Goal: Task Accomplishment & Management: Use online tool/utility

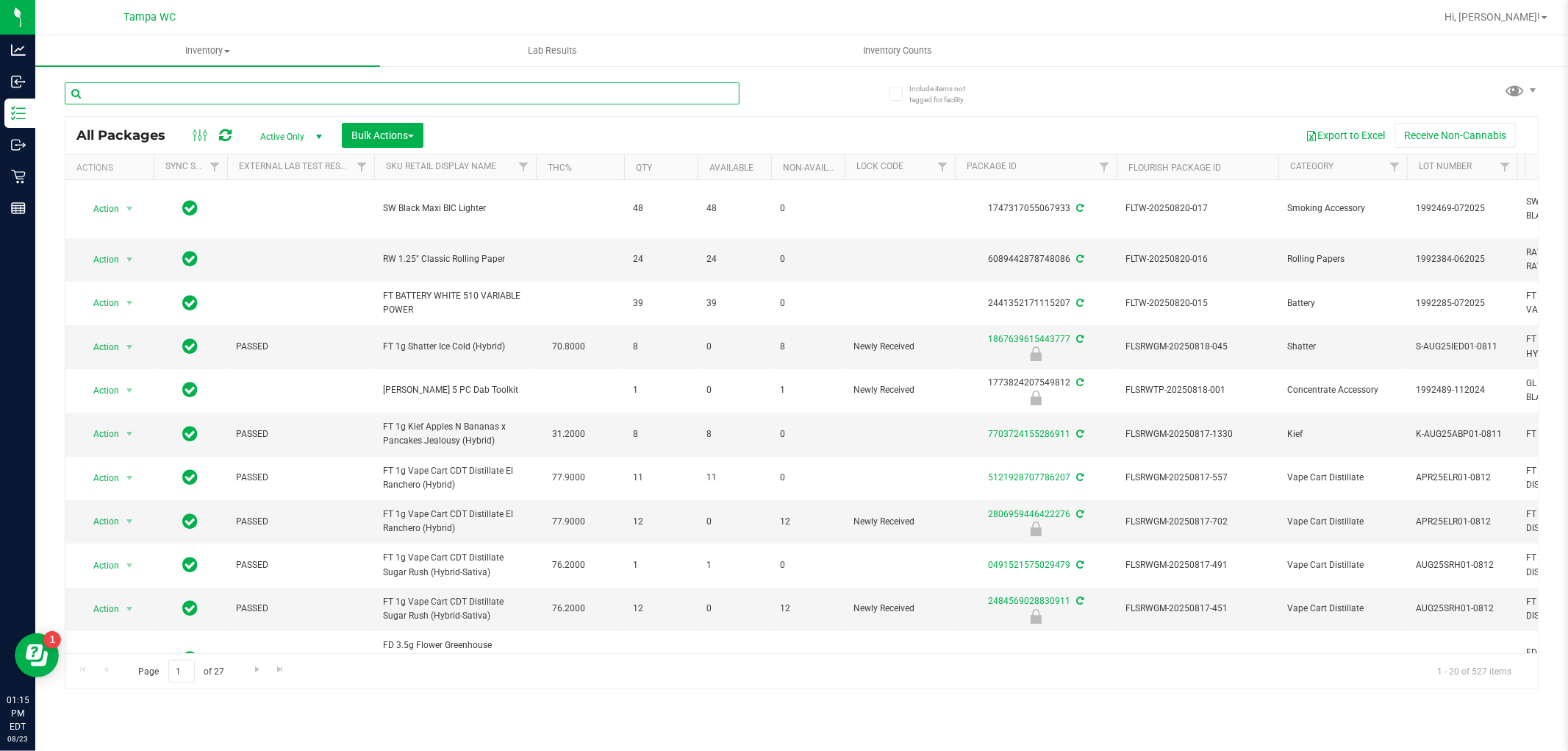
drag, startPoint x: 530, startPoint y: 87, endPoint x: 528, endPoint y: 96, distance: 9.2
click at [530, 88] on input "text" at bounding box center [402, 93] width 675 height 22
type input "srh"
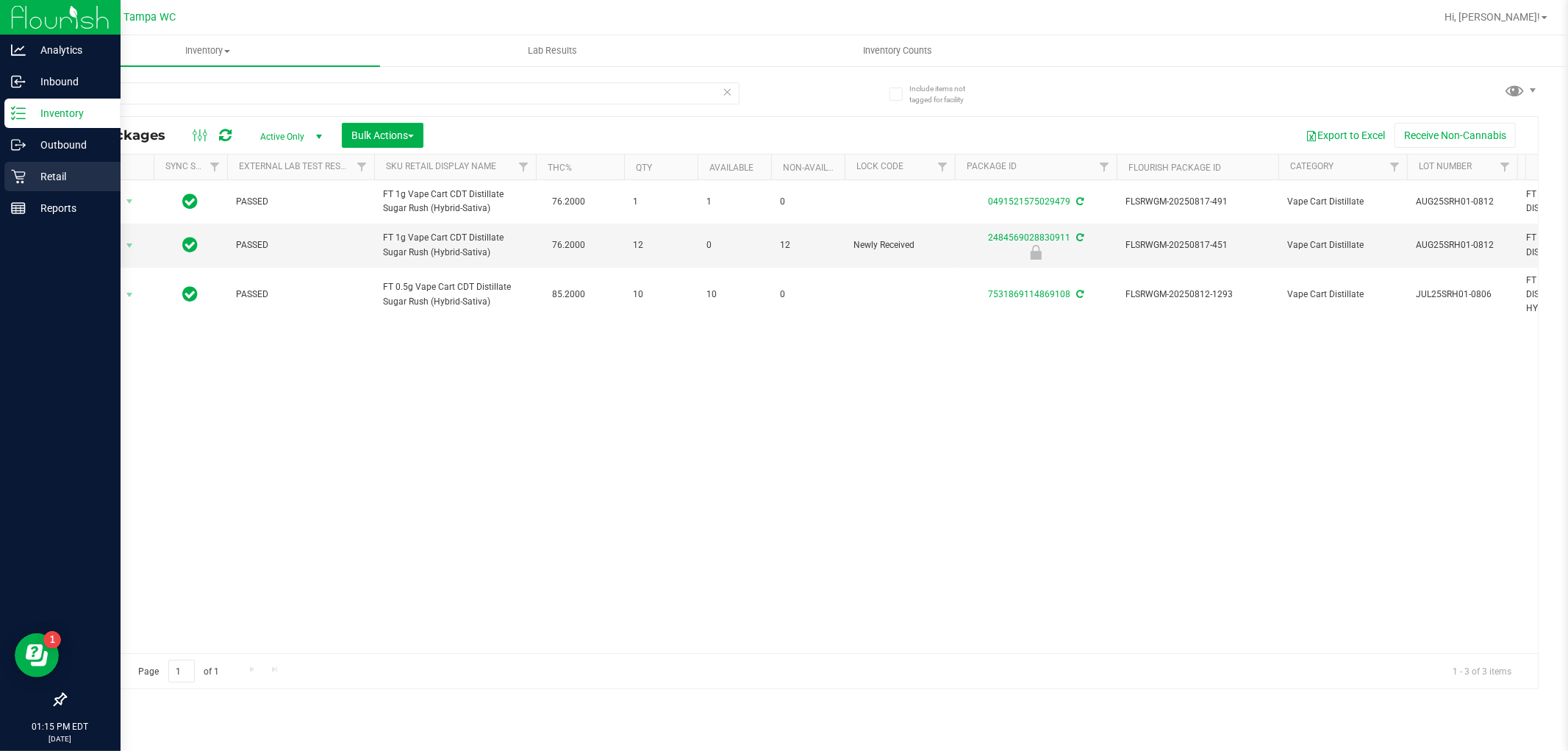
click at [26, 169] on p "Retail" at bounding box center [70, 177] width 88 height 18
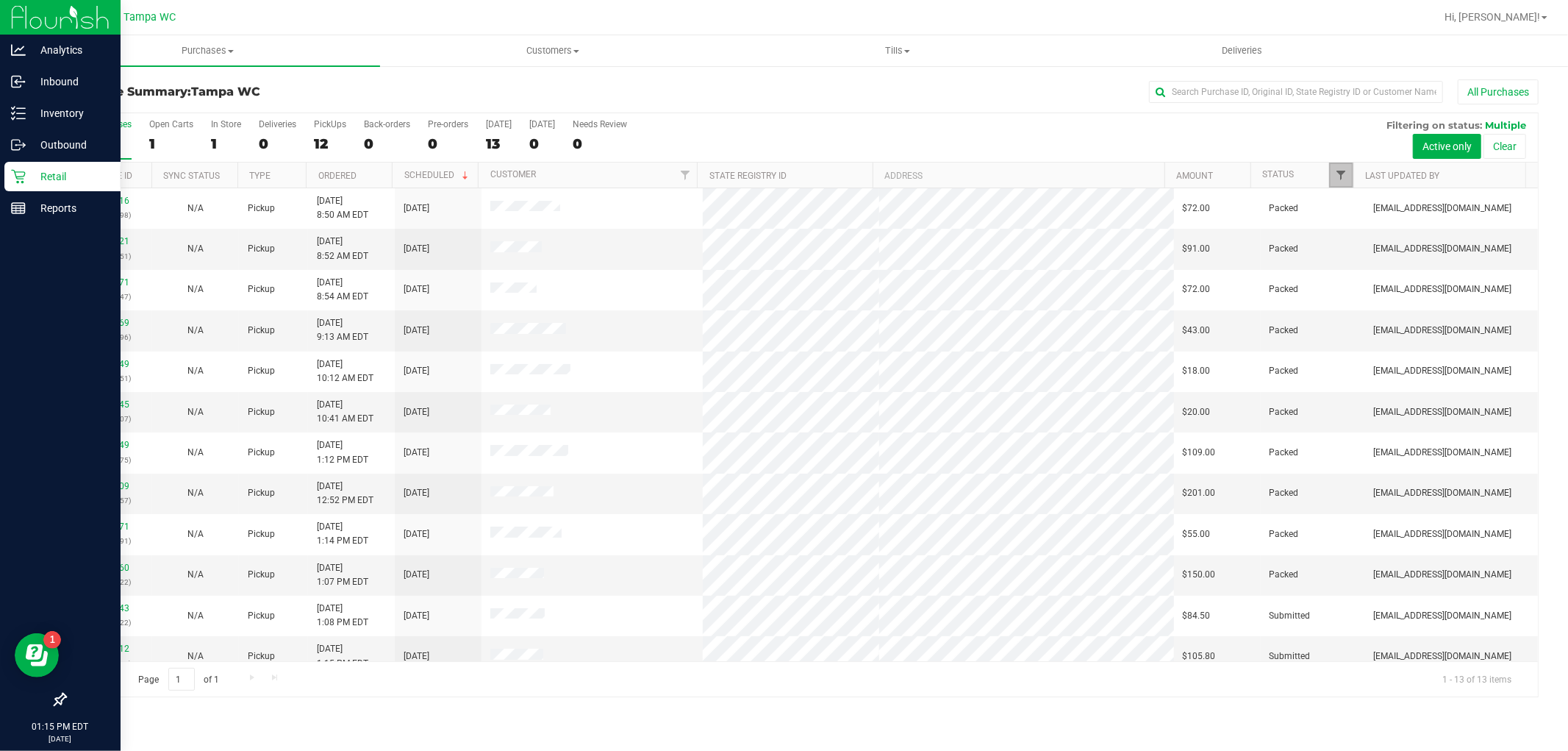
click at [1344, 177] on span "Filter" at bounding box center [1341, 175] width 12 height 12
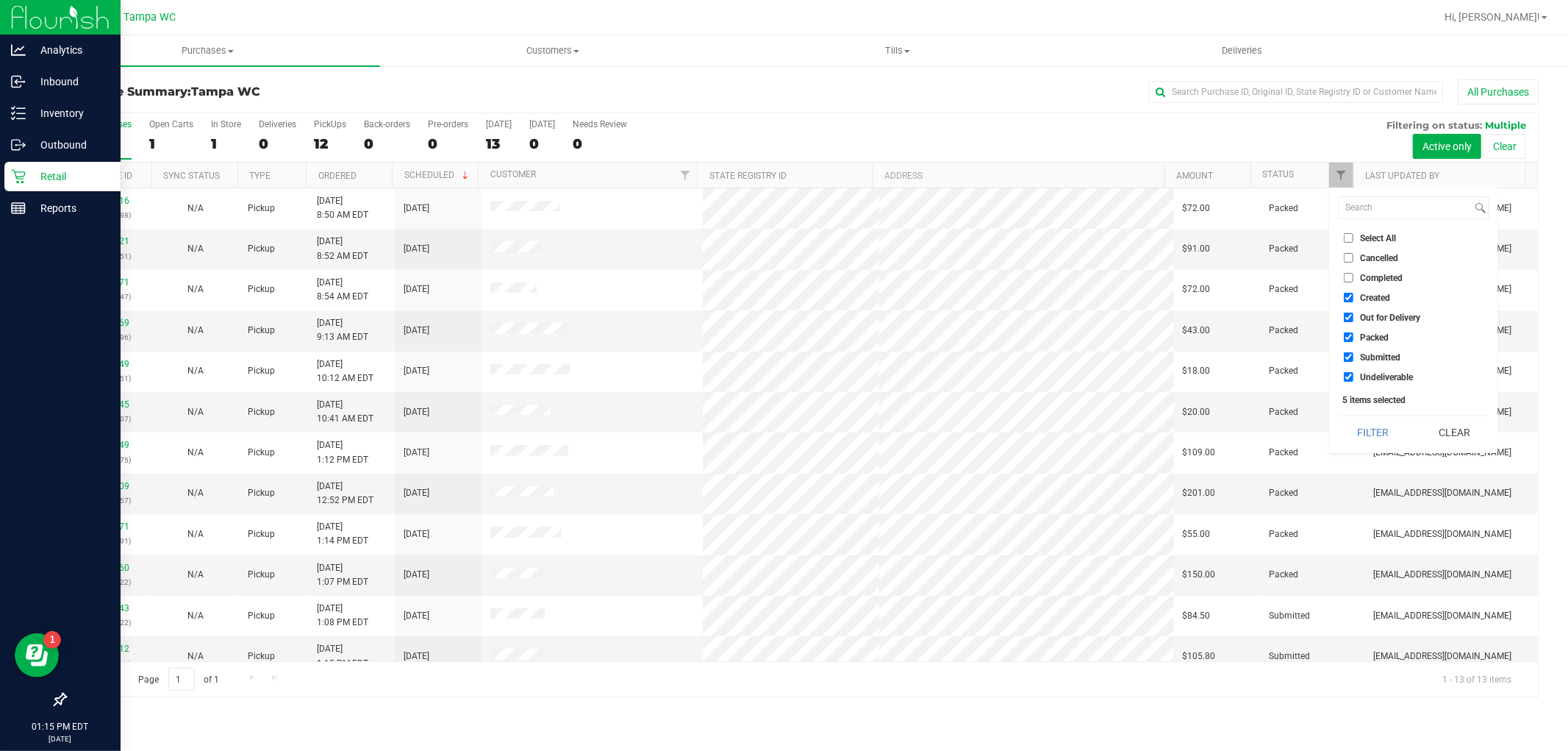
click at [1356, 334] on label "Packed" at bounding box center [1367, 337] width 45 height 10
click at [1353, 334] on input "Packed" at bounding box center [1349, 337] width 10 height 10
checkbox input "false"
drag, startPoint x: 1370, startPoint y: 314, endPoint x: 1375, endPoint y: 302, distance: 13.0
click at [1371, 314] on span "Out for Delivery" at bounding box center [1389, 318] width 60 height 9
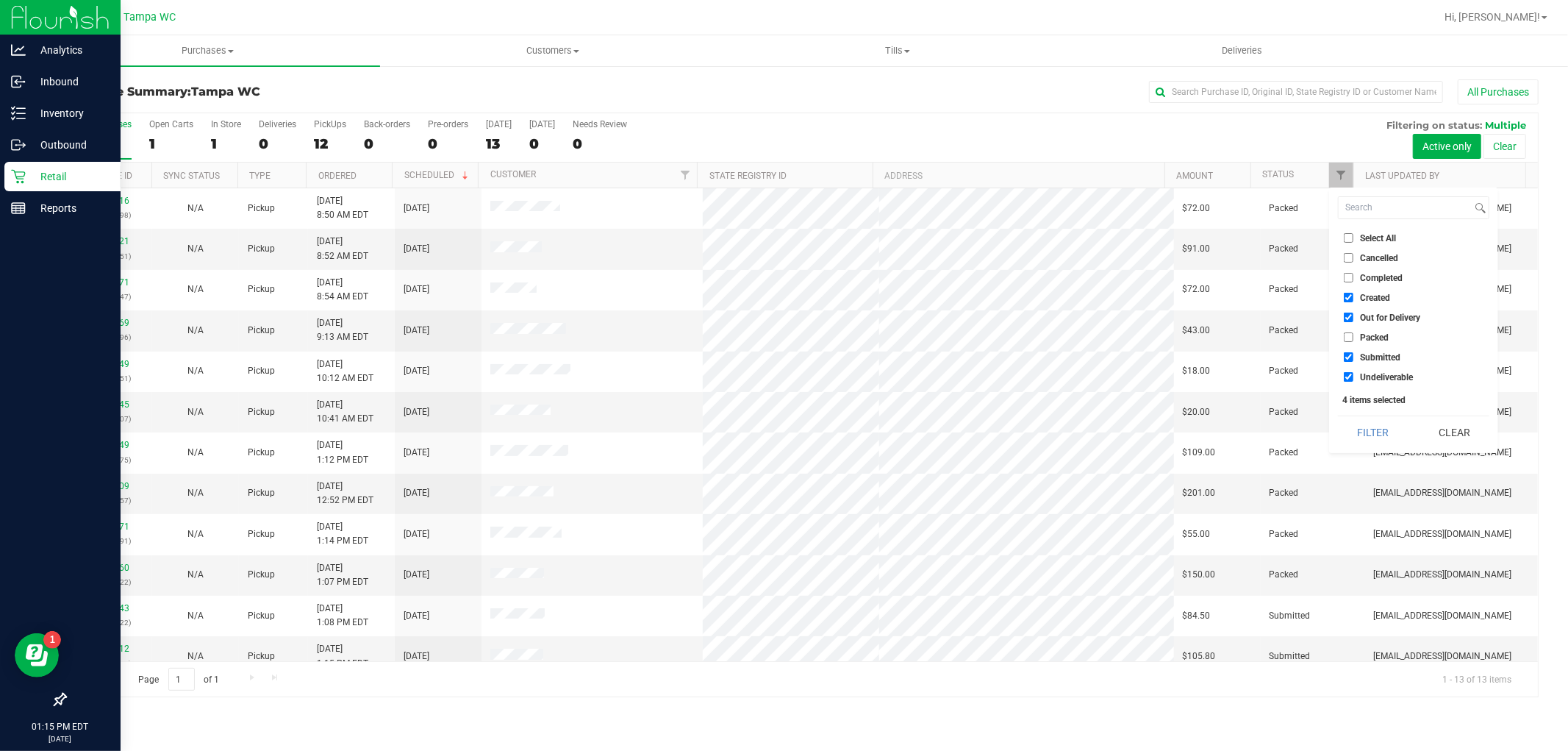
click at [1353, 313] on input "Out for Delivery" at bounding box center [1349, 318] width 10 height 10
checkbox input "false"
click at [1375, 299] on span "Created" at bounding box center [1374, 298] width 30 height 9
click at [1353, 299] on input "Created" at bounding box center [1349, 298] width 10 height 10
checkbox input "false"
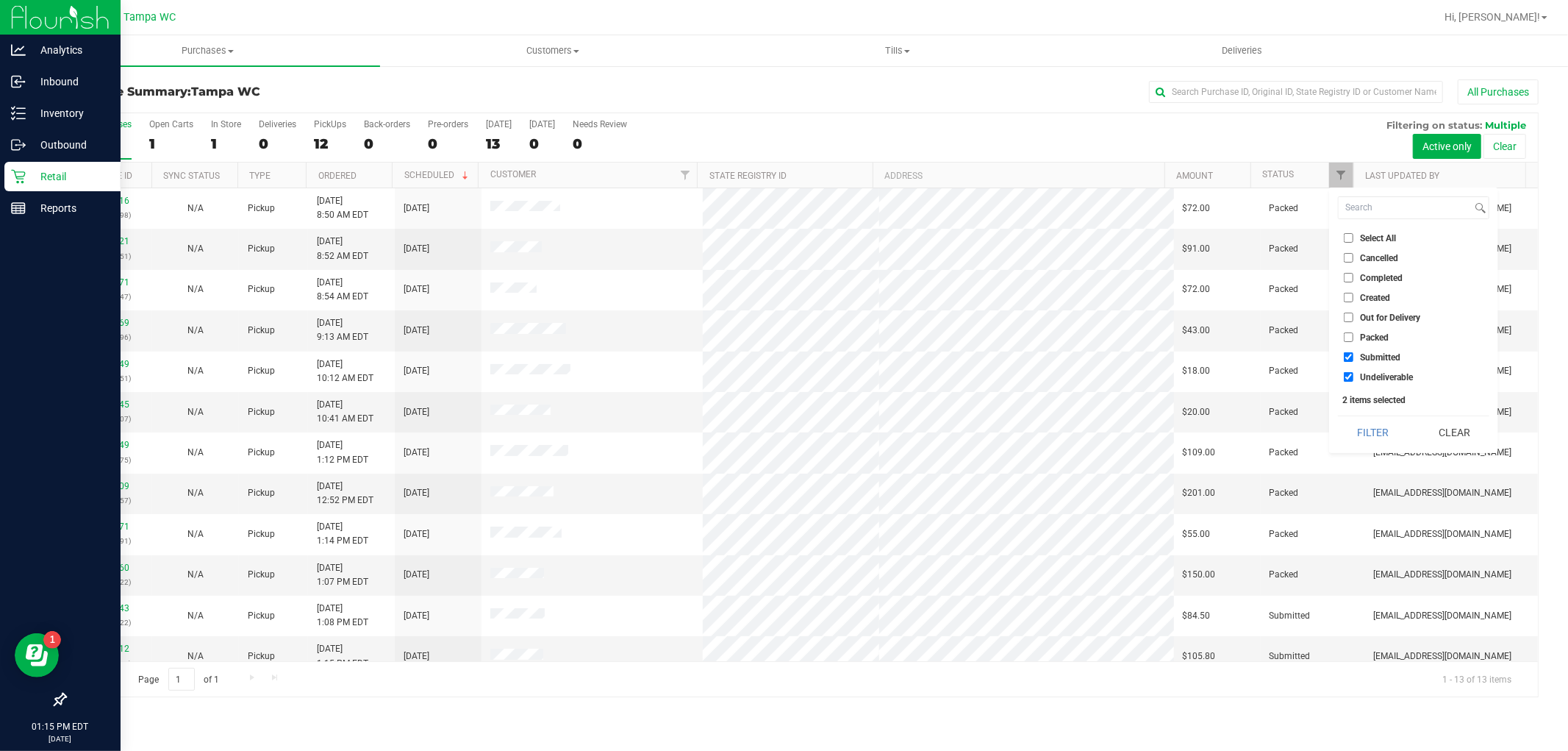
drag, startPoint x: 1341, startPoint y: 378, endPoint x: 1354, endPoint y: 376, distance: 13.2
click at [1346, 377] on li "Undeliverable" at bounding box center [1414, 377] width 151 height 16
click at [1358, 378] on label "Undeliverable" at bounding box center [1378, 377] width 69 height 10
click at [1353, 378] on input "Undeliverable" at bounding box center [1349, 377] width 10 height 10
checkbox input "false"
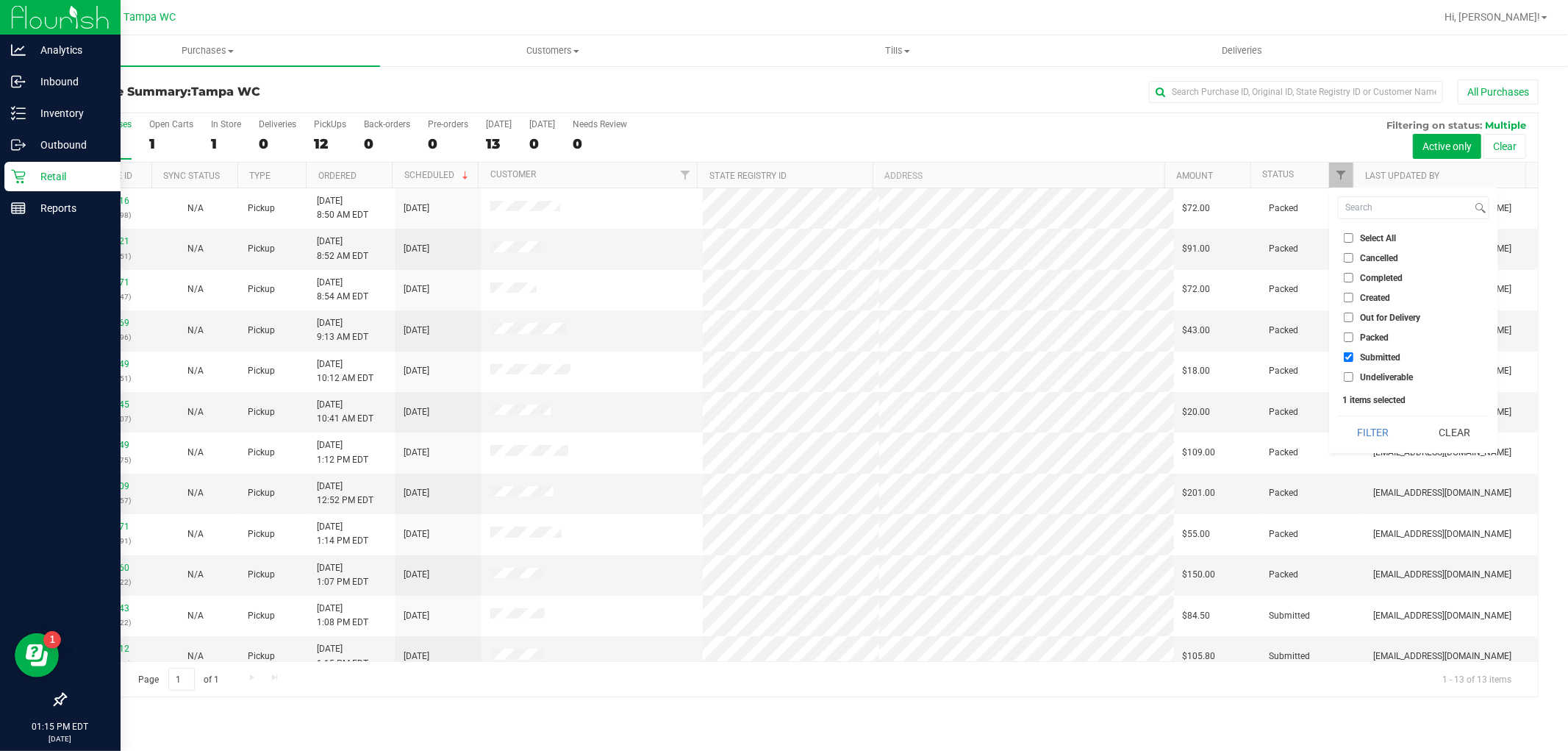
click at [1350, 421] on button "Filter" at bounding box center [1373, 432] width 71 height 32
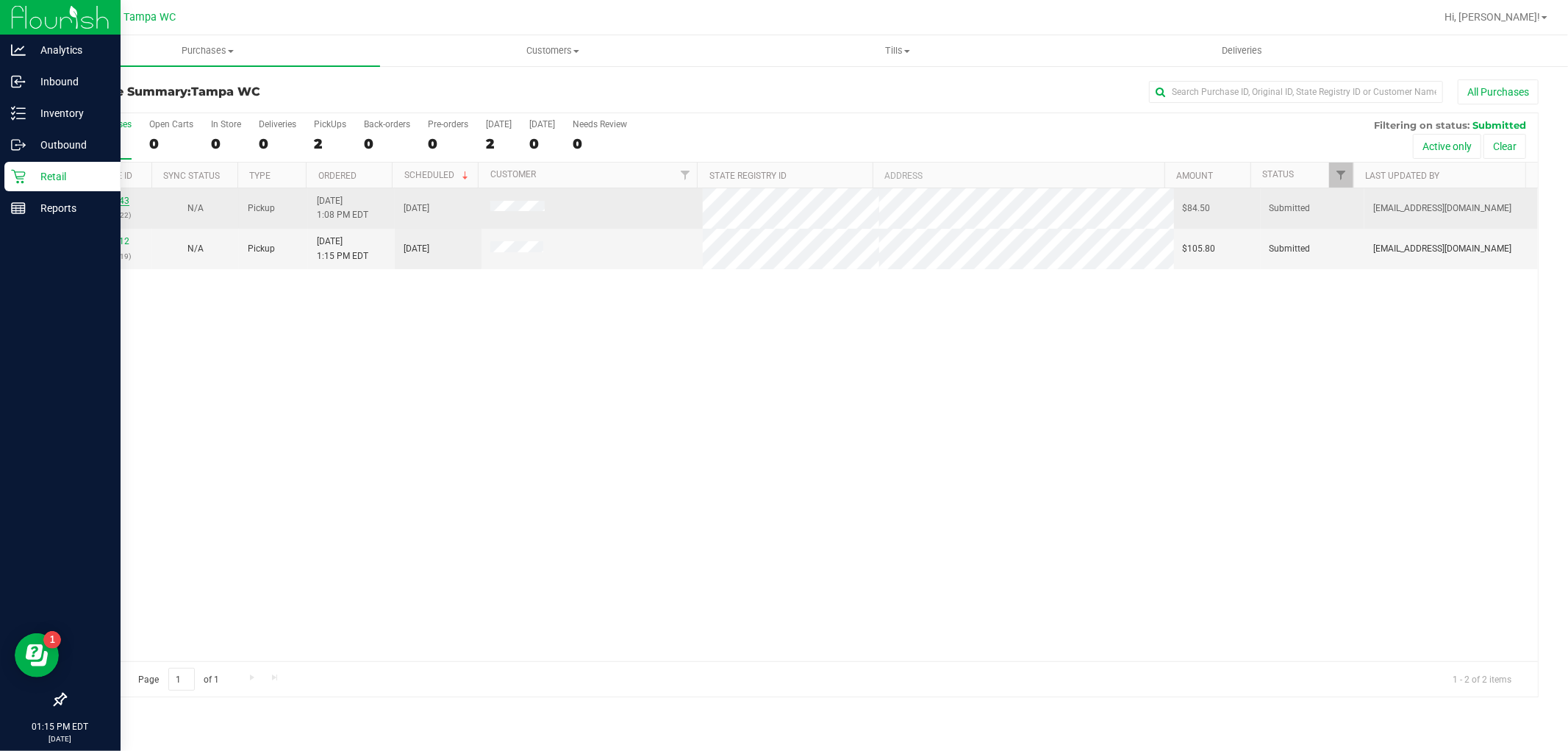
click at [115, 200] on link "11834643" at bounding box center [109, 201] width 41 height 10
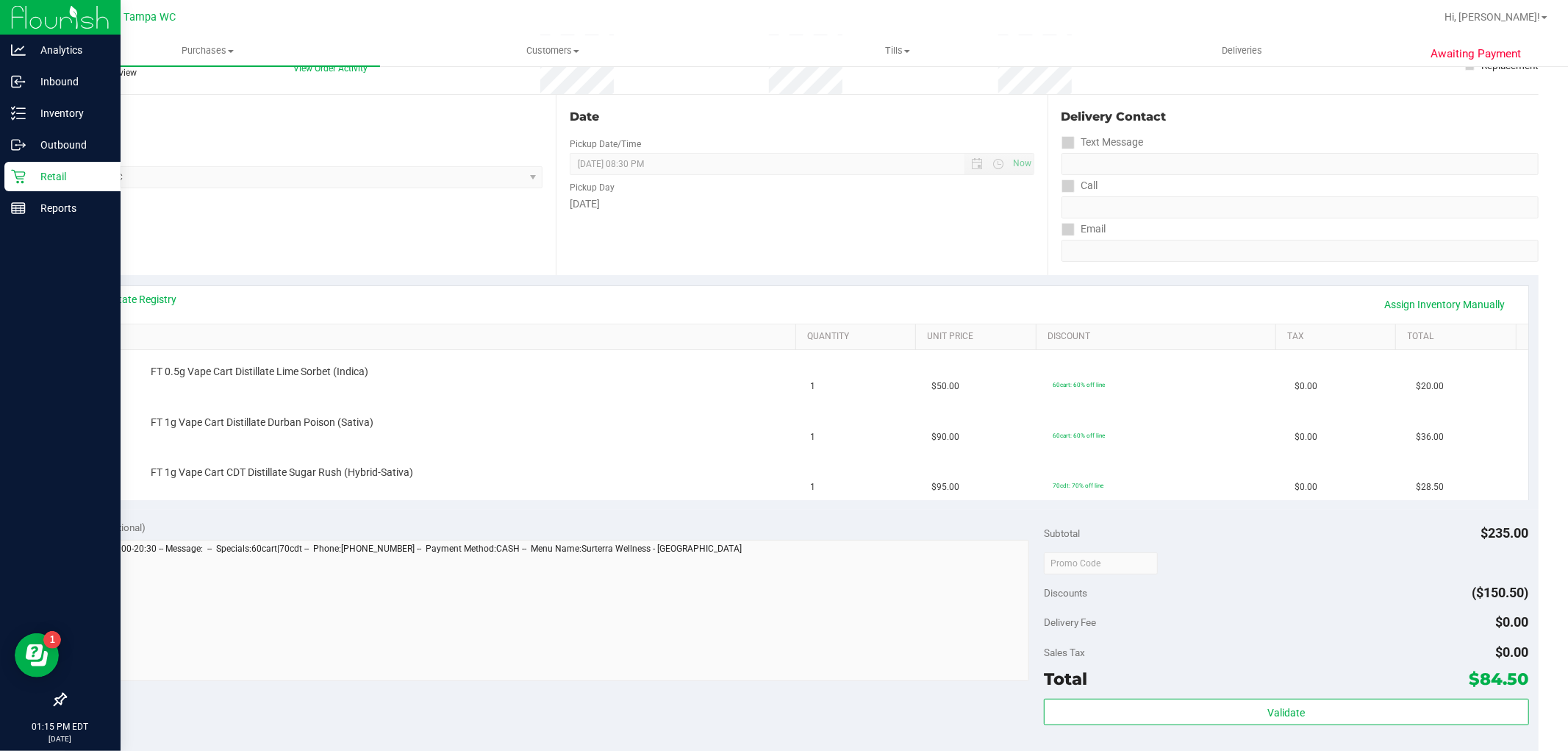
scroll to position [163, 0]
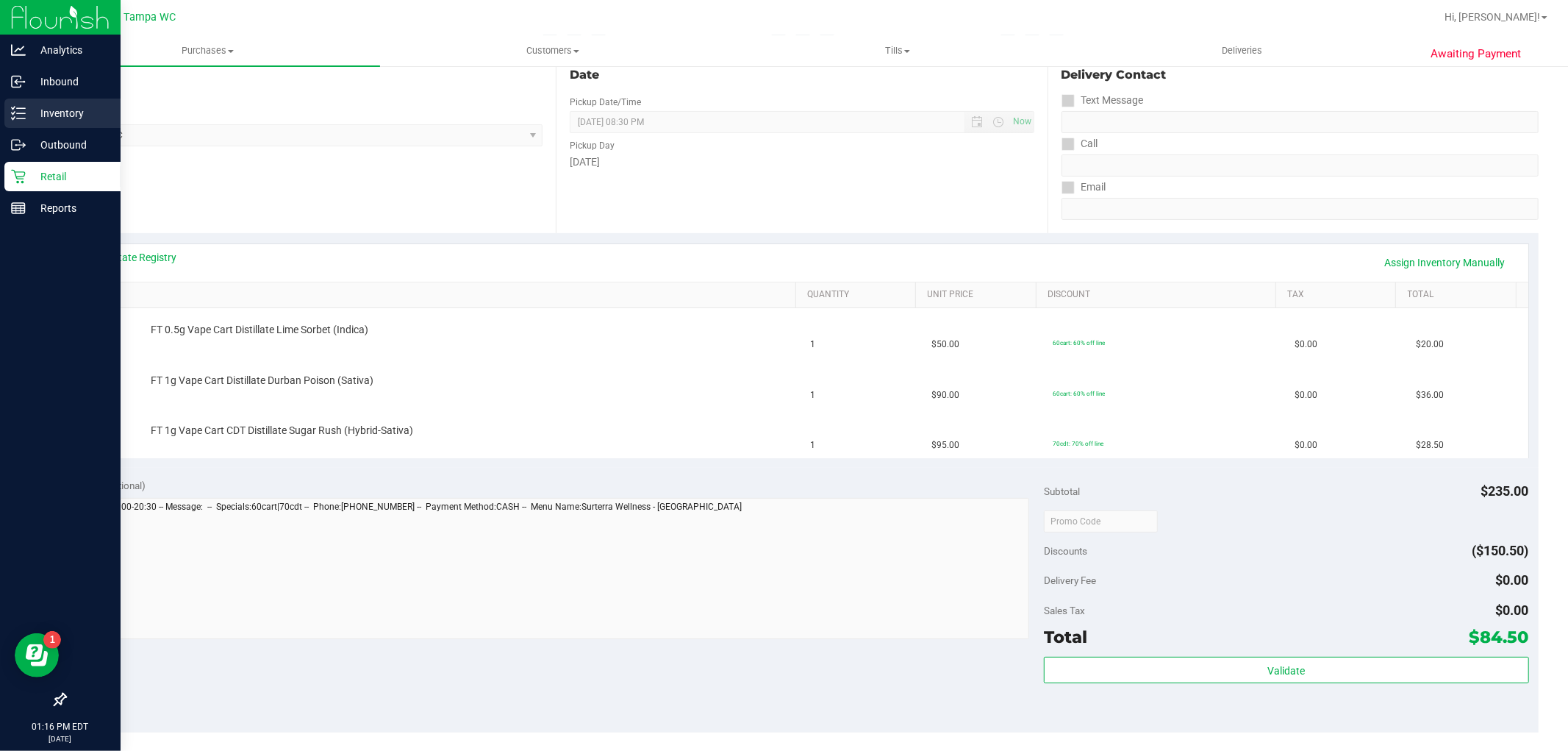
click at [19, 106] on icon at bounding box center [18, 113] width 15 height 15
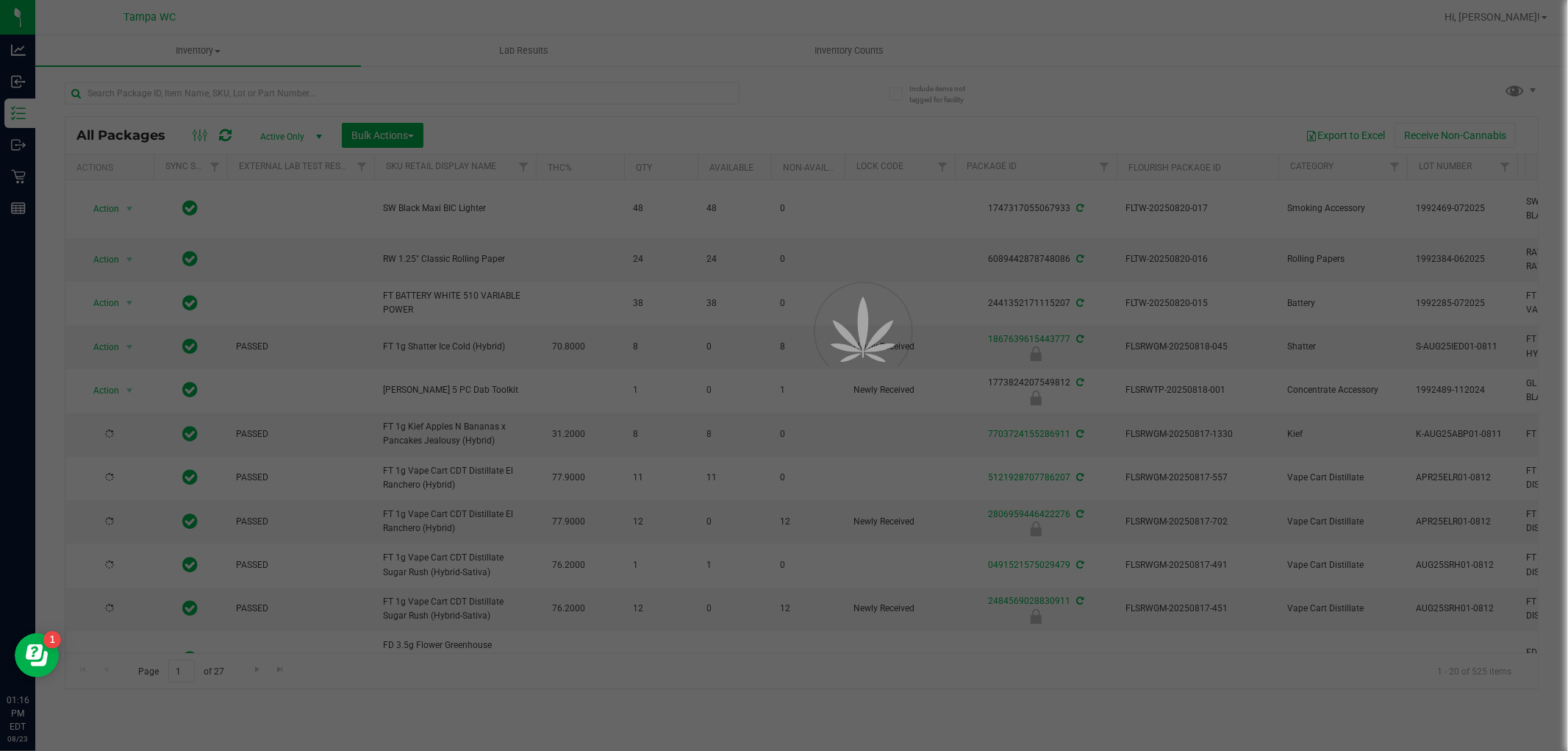
click at [312, 95] on div at bounding box center [784, 376] width 1568 height 751
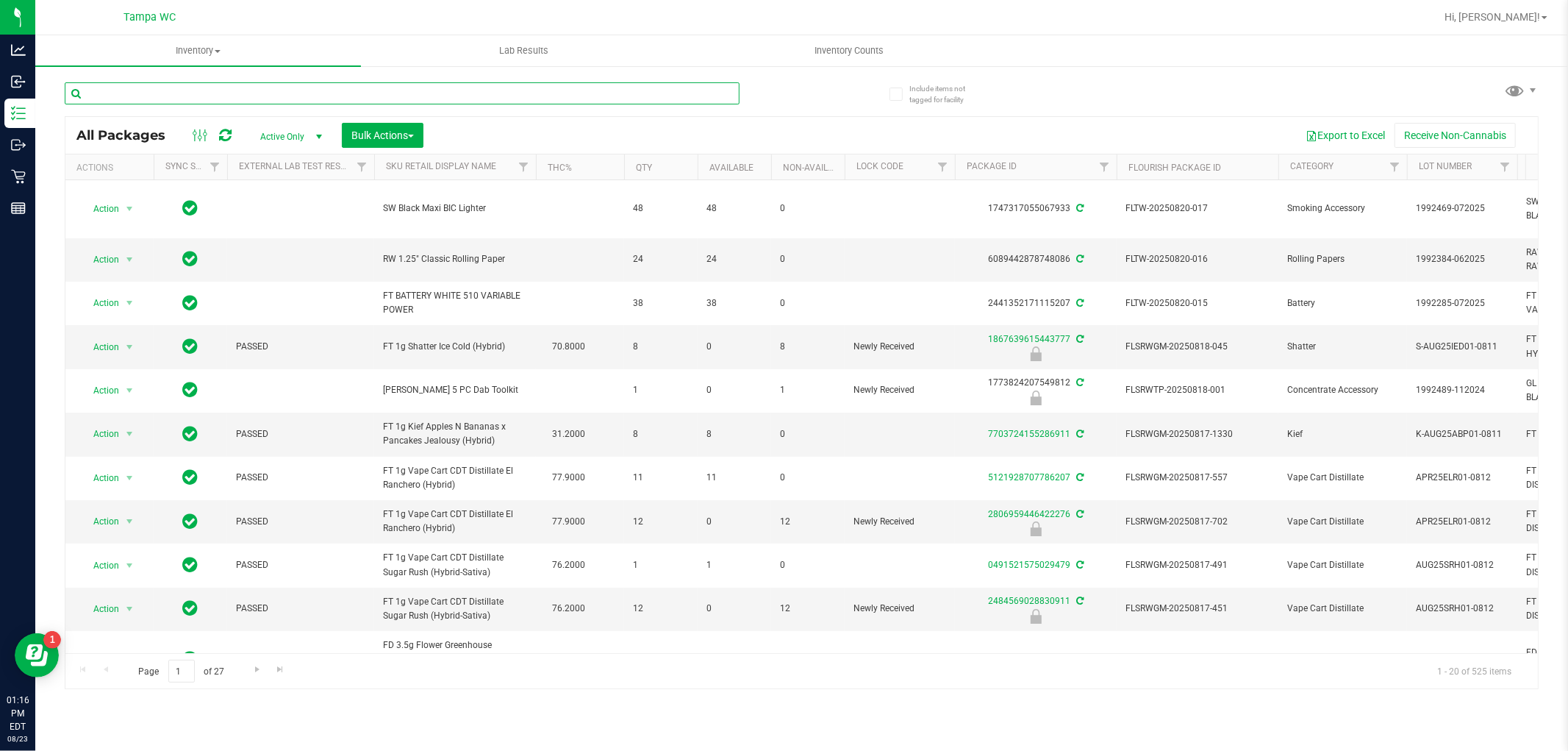
click at [311, 92] on input "text" at bounding box center [402, 93] width 675 height 22
type input "1747125371662634"
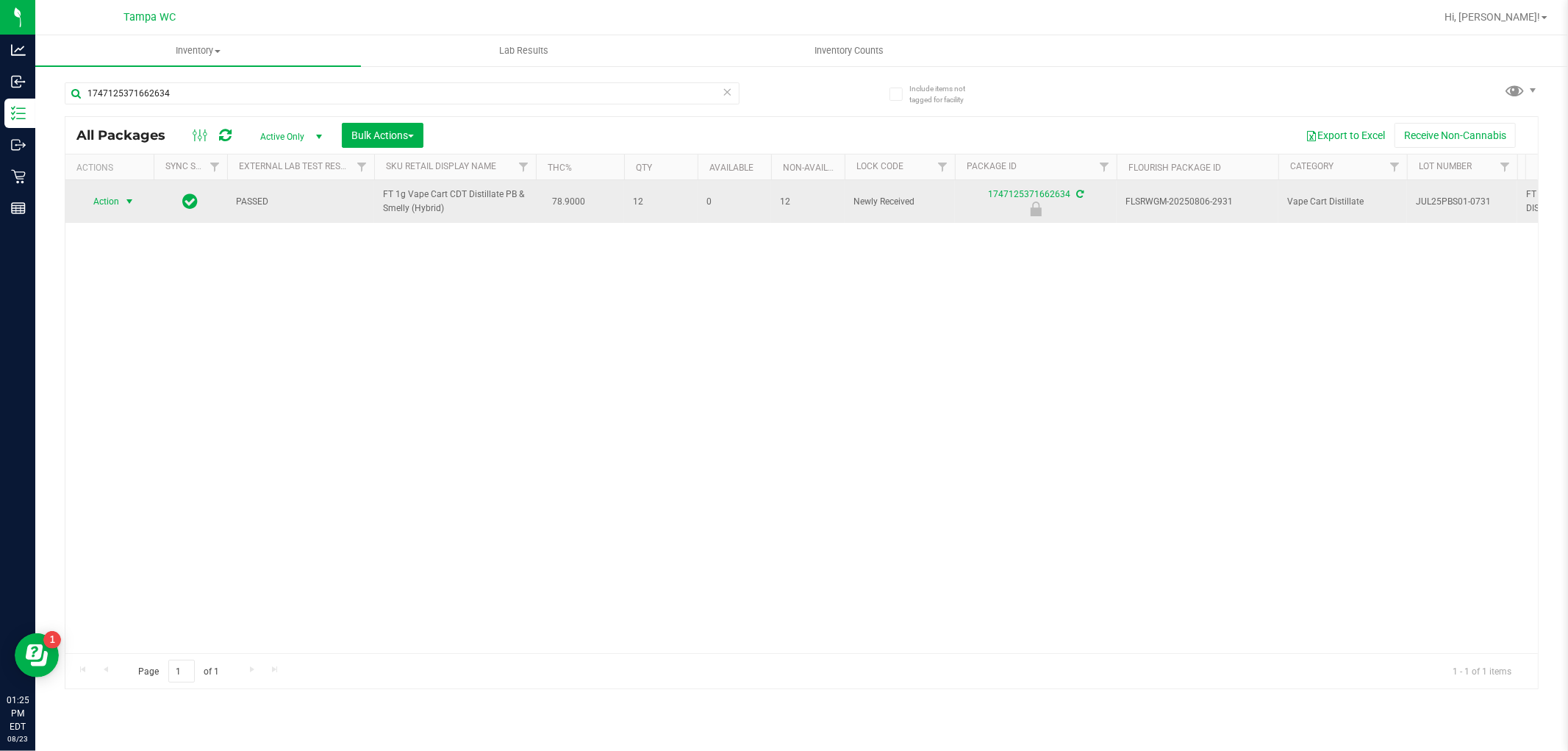
click at [119, 201] on span "Action" at bounding box center [110, 202] width 59 height 21
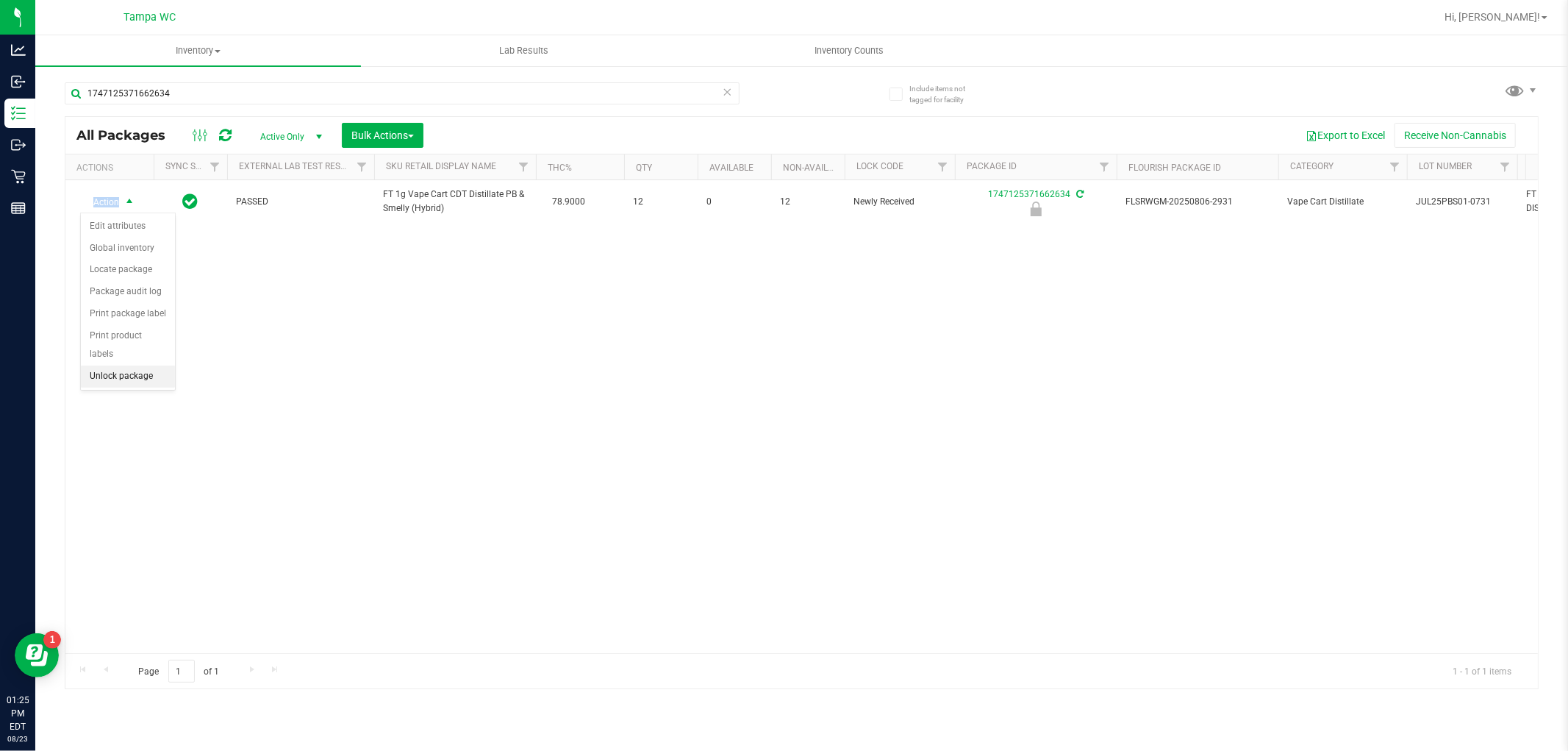
click at [151, 378] on li "Unlock package" at bounding box center [128, 376] width 94 height 22
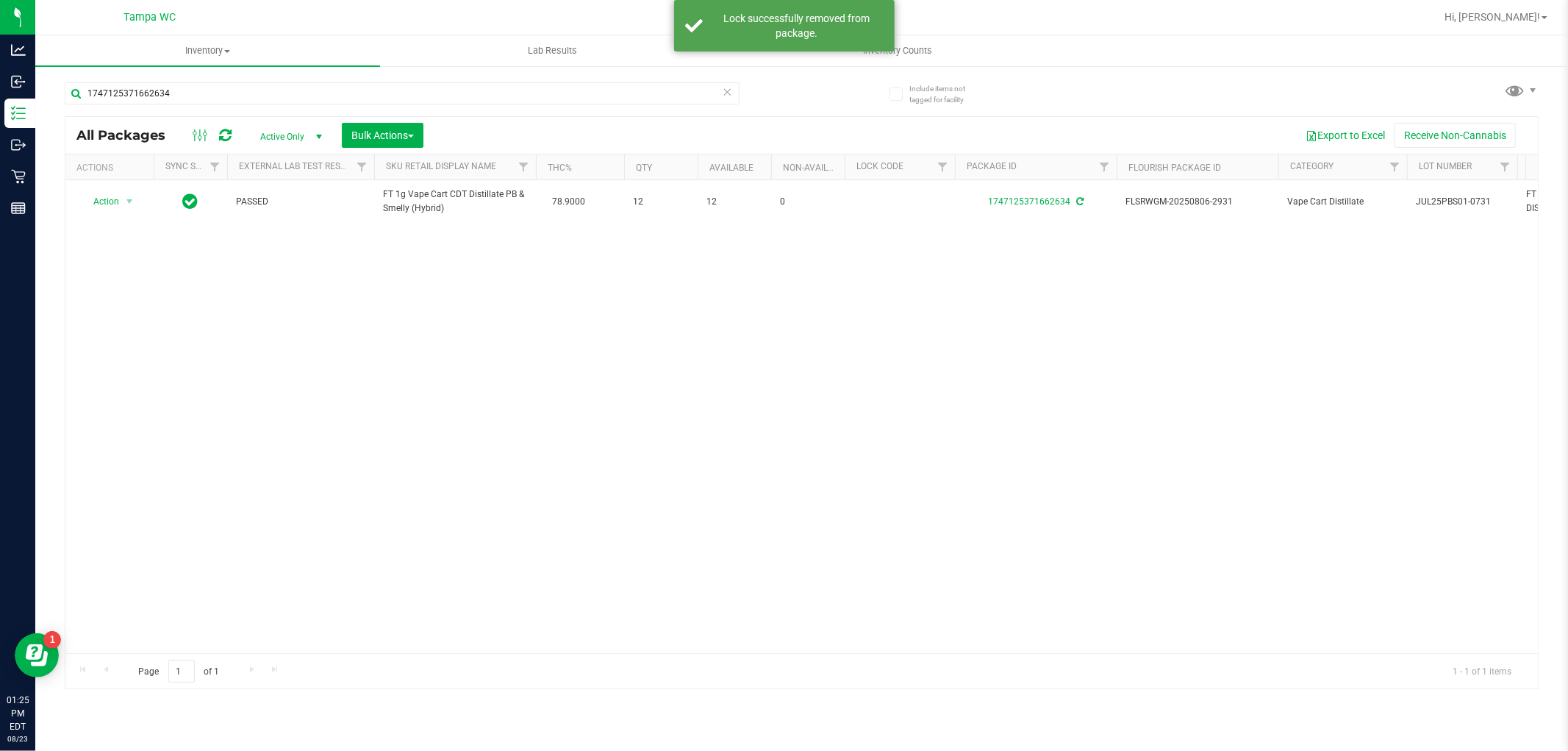
click at [728, 92] on icon at bounding box center [727, 91] width 10 height 18
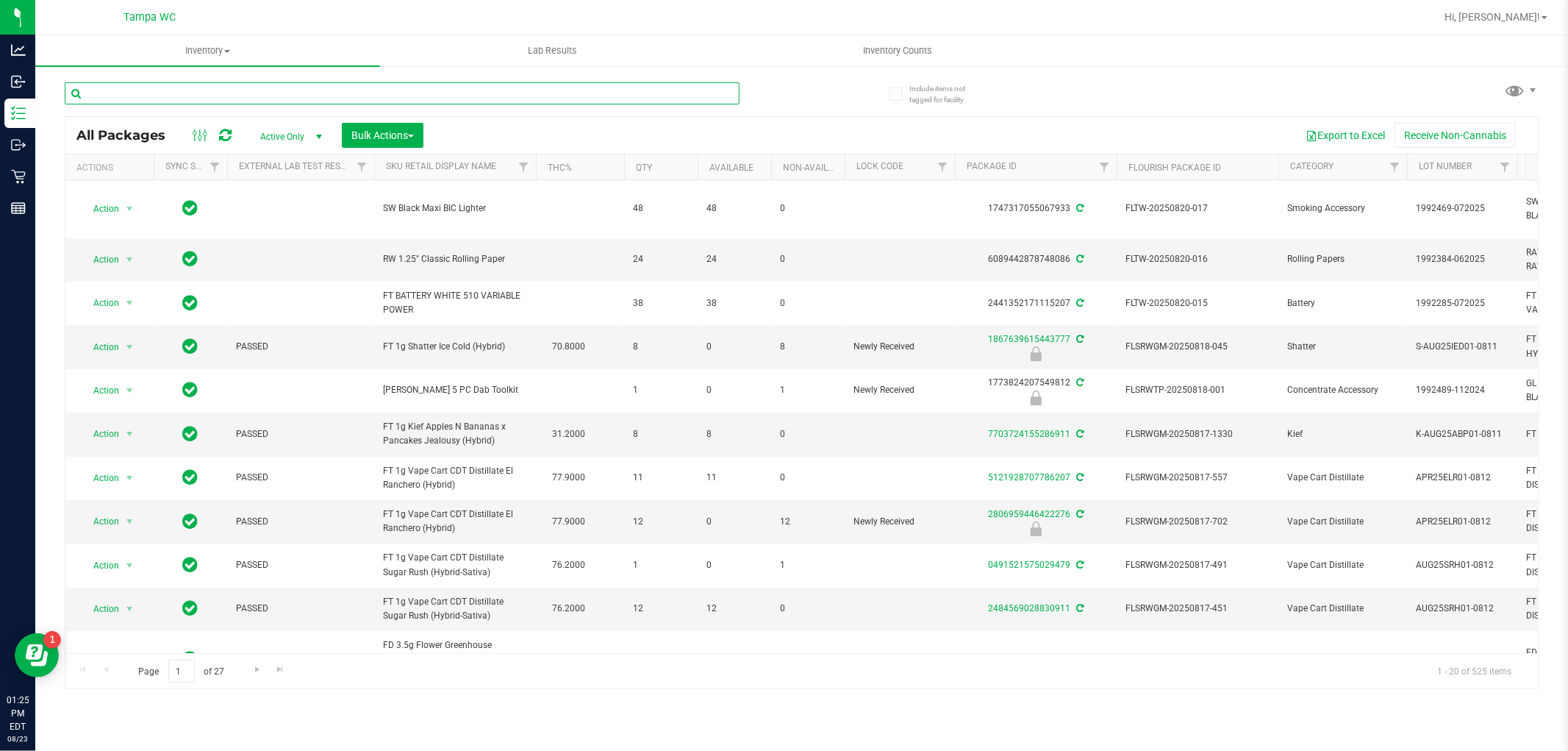
drag, startPoint x: 645, startPoint y: 100, endPoint x: 644, endPoint y: 107, distance: 7.1
click at [644, 106] on div at bounding box center [402, 99] width 675 height 33
type input "8462100194476689"
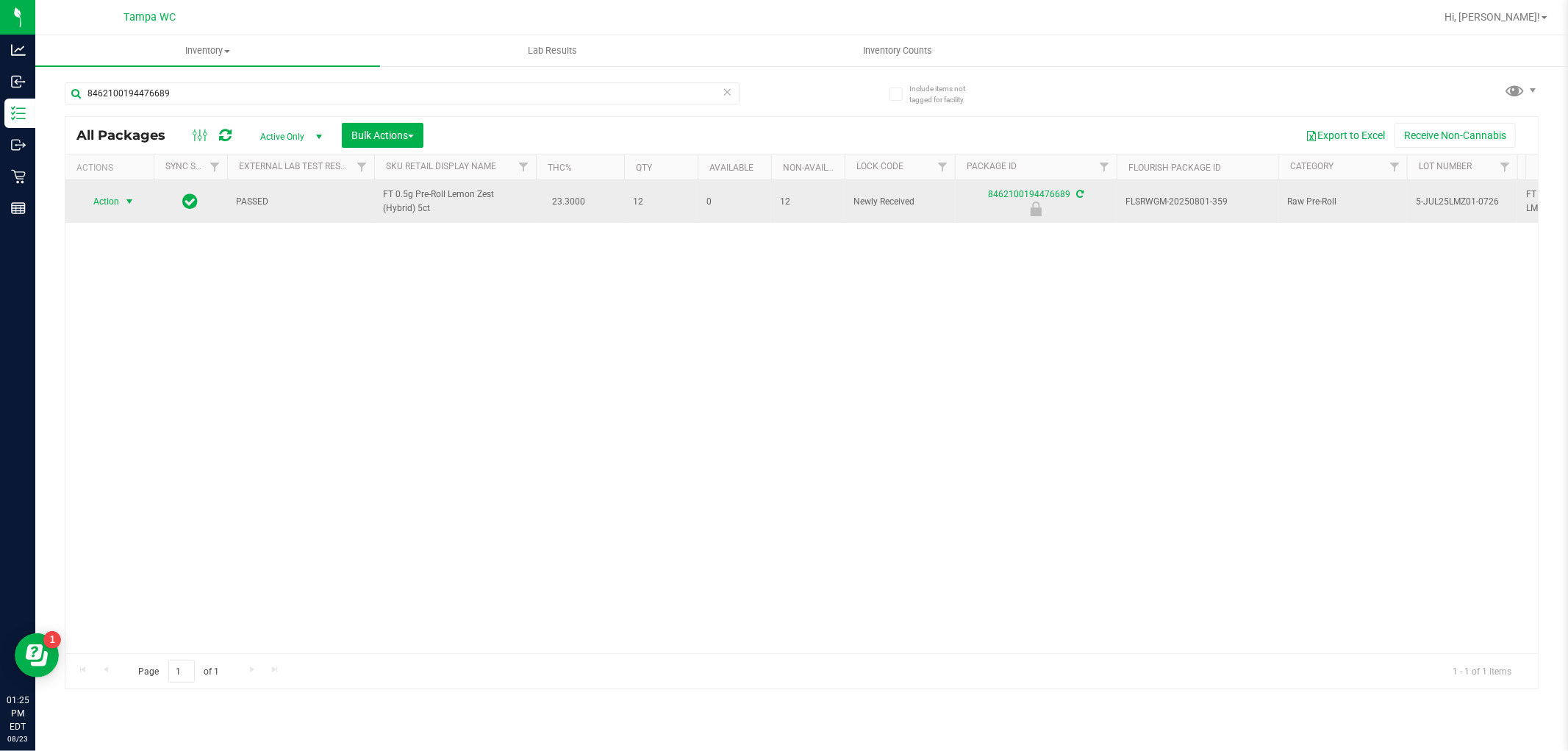
click at [119, 199] on span "Action" at bounding box center [100, 202] width 39 height 21
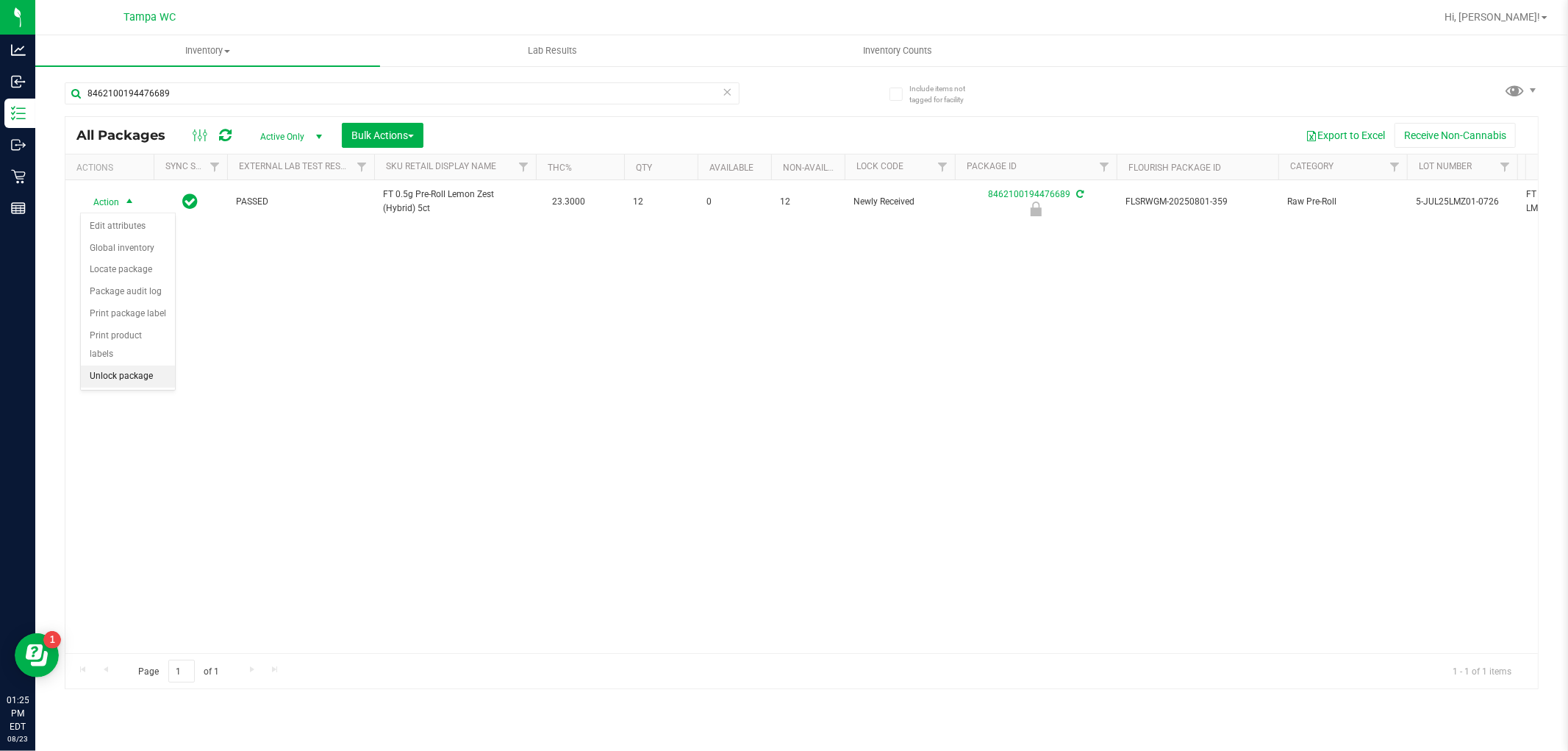
click at [144, 376] on li "Unlock package" at bounding box center [128, 376] width 94 height 22
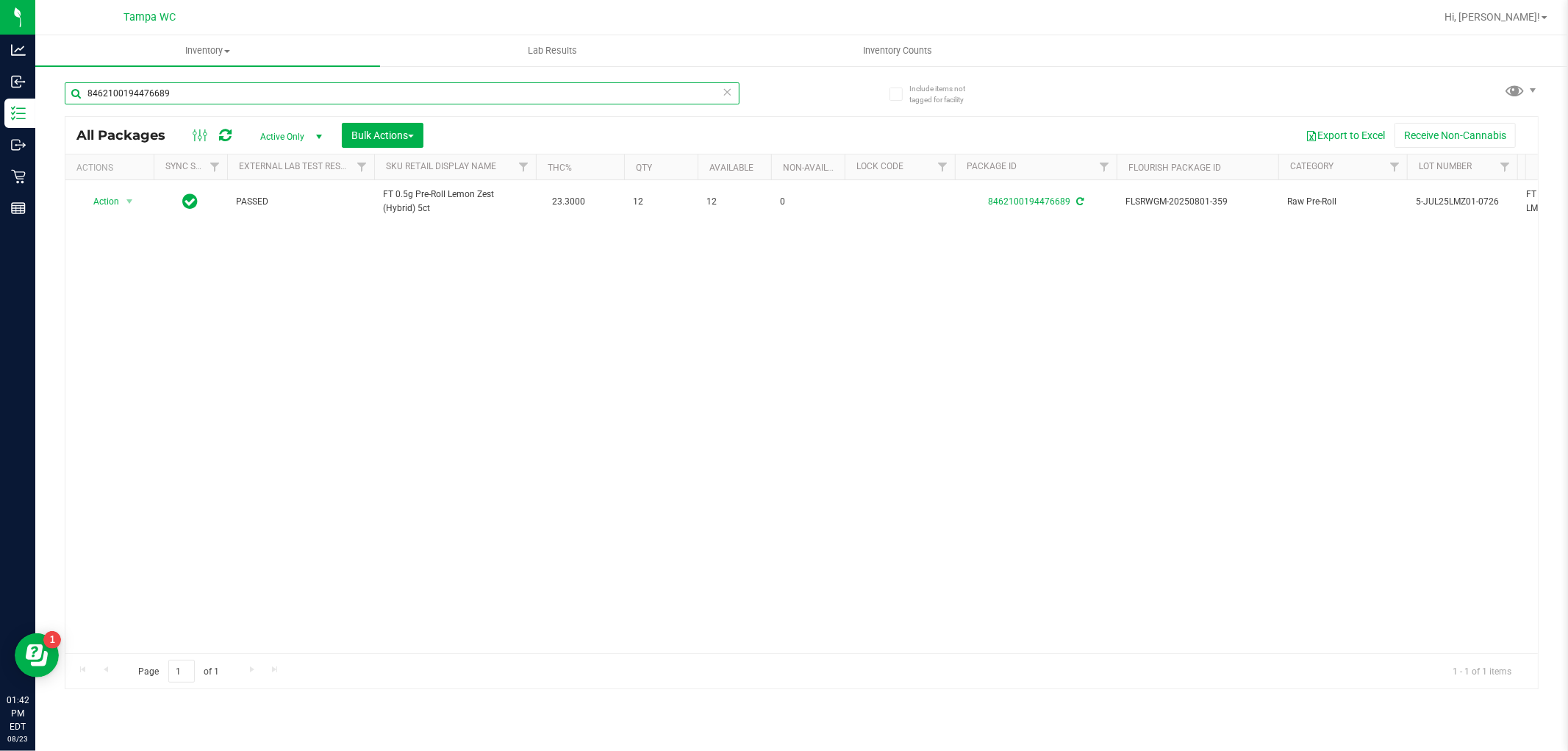
click at [732, 94] on input "8462100194476689" at bounding box center [402, 93] width 675 height 22
click at [728, 92] on icon at bounding box center [727, 91] width 10 height 18
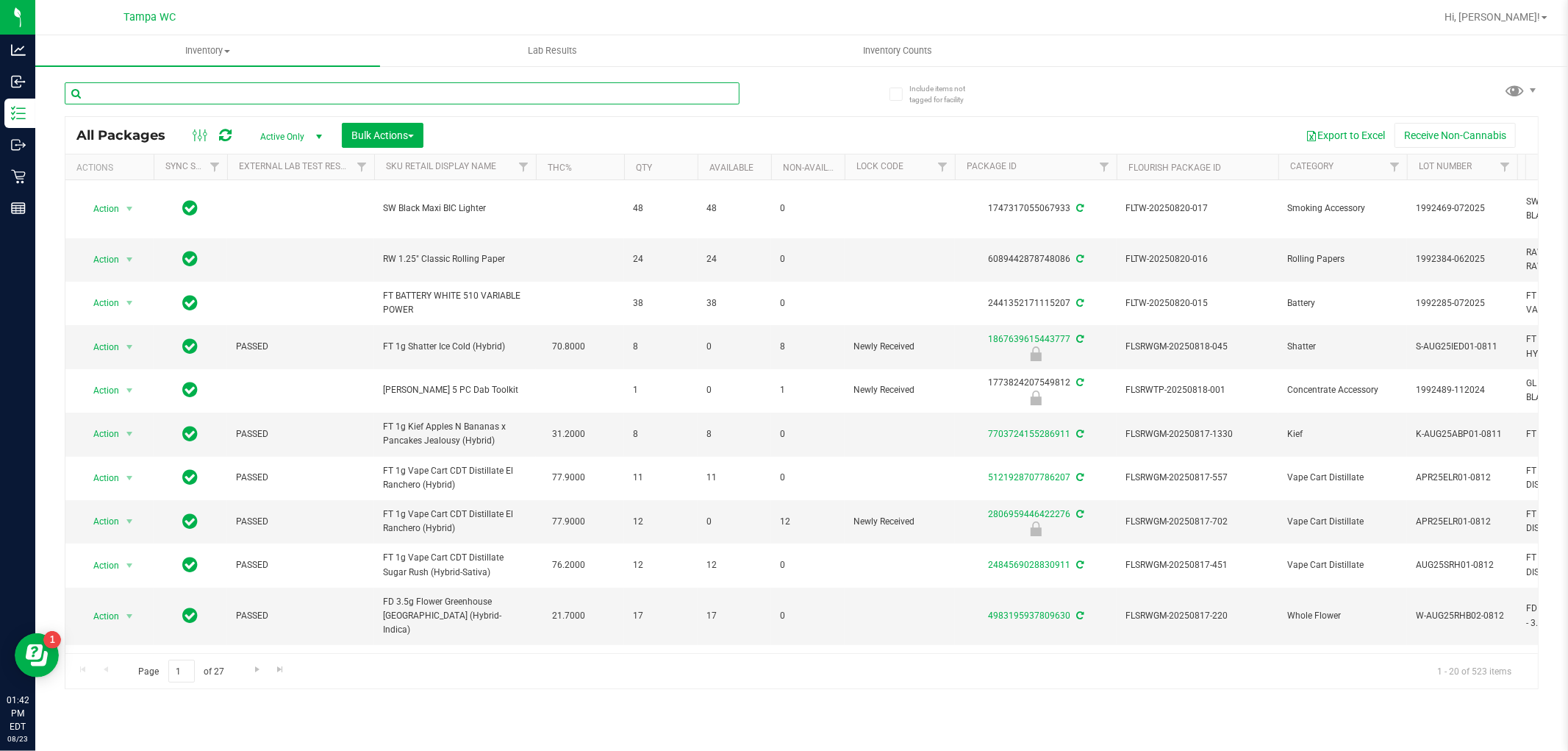
drag, startPoint x: 679, startPoint y: 92, endPoint x: 692, endPoint y: 95, distance: 13.3
click at [692, 97] on input "text" at bounding box center [402, 93] width 675 height 22
type input "8370616995040858"
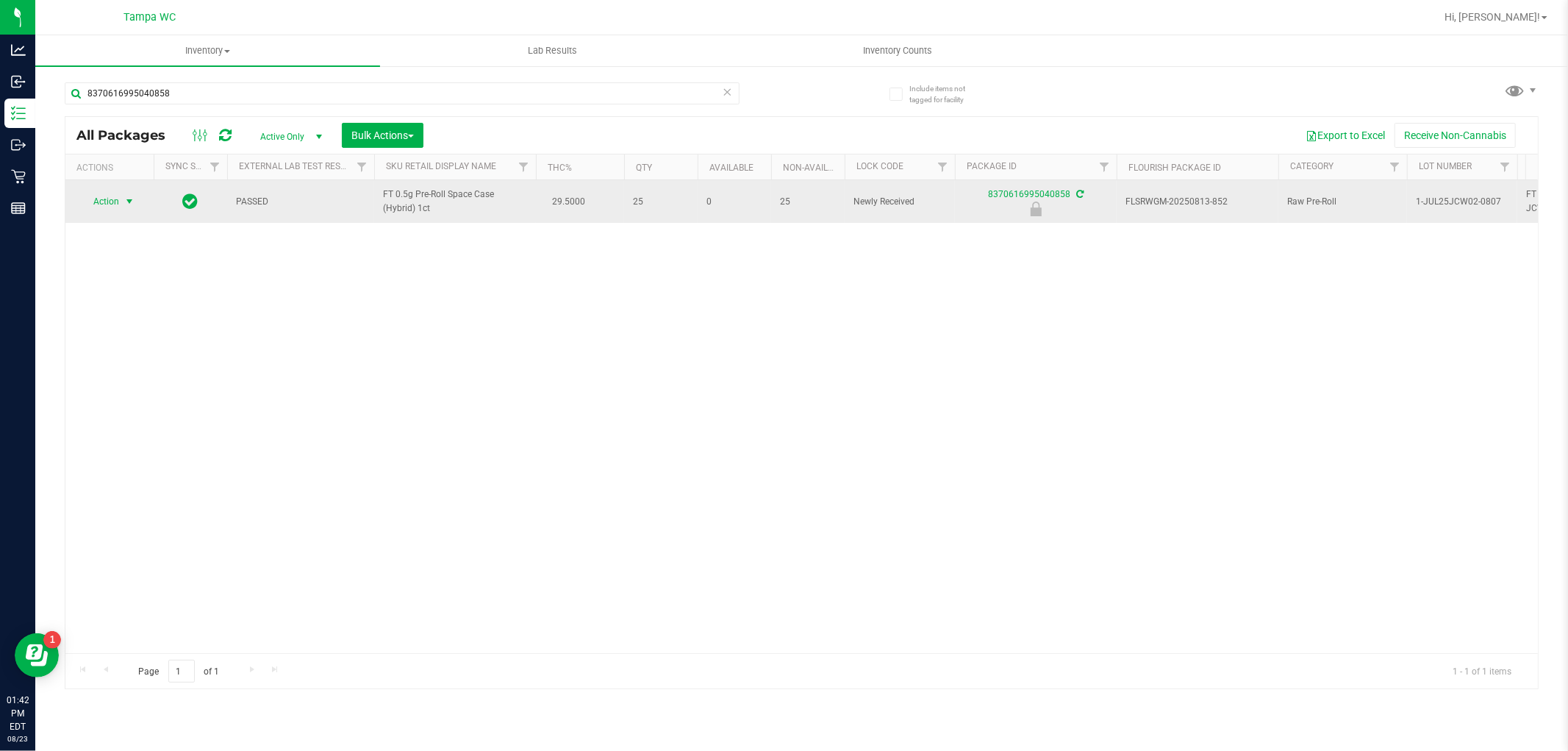
click at [98, 195] on span "Action" at bounding box center [100, 202] width 39 height 21
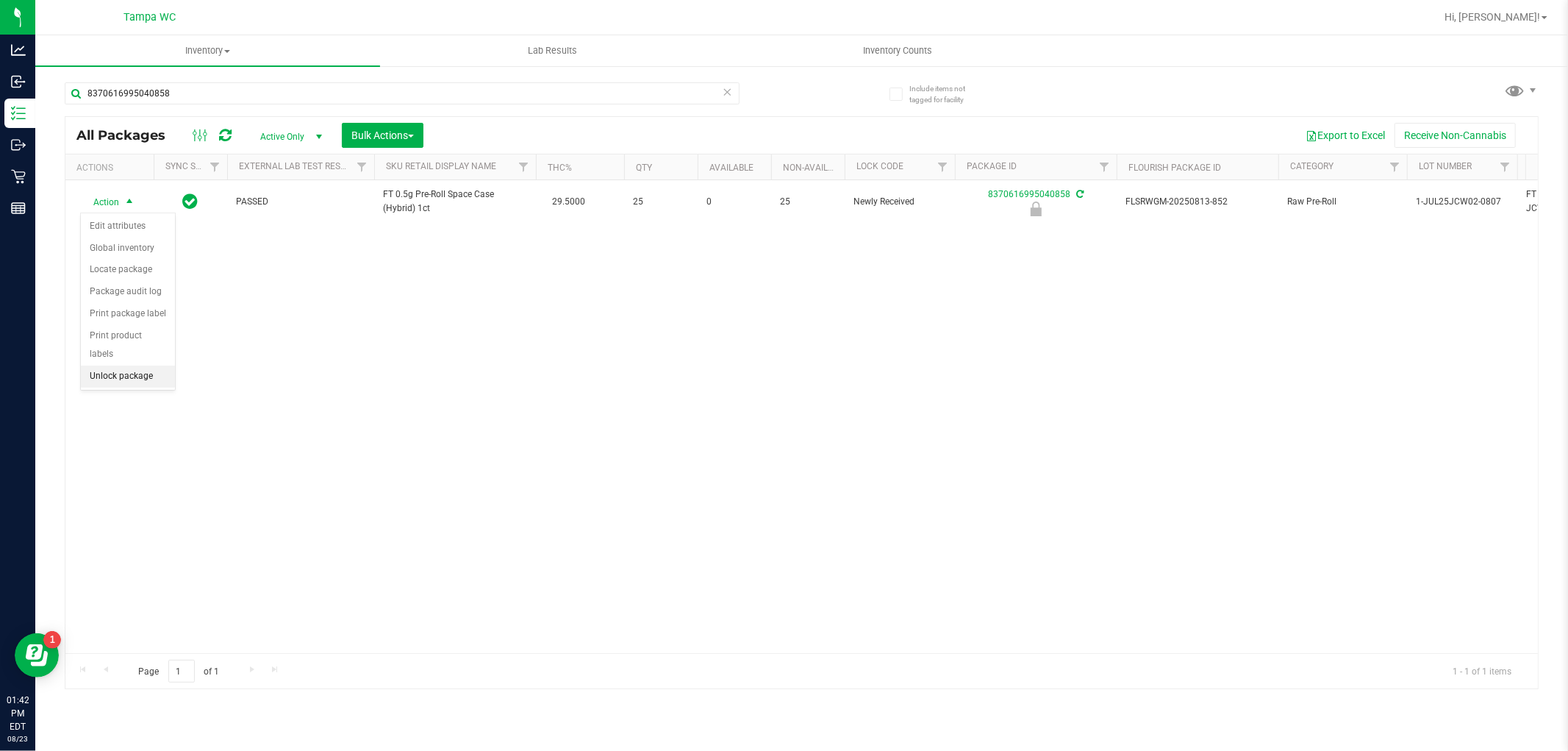
click at [133, 374] on li "Unlock package" at bounding box center [128, 376] width 94 height 22
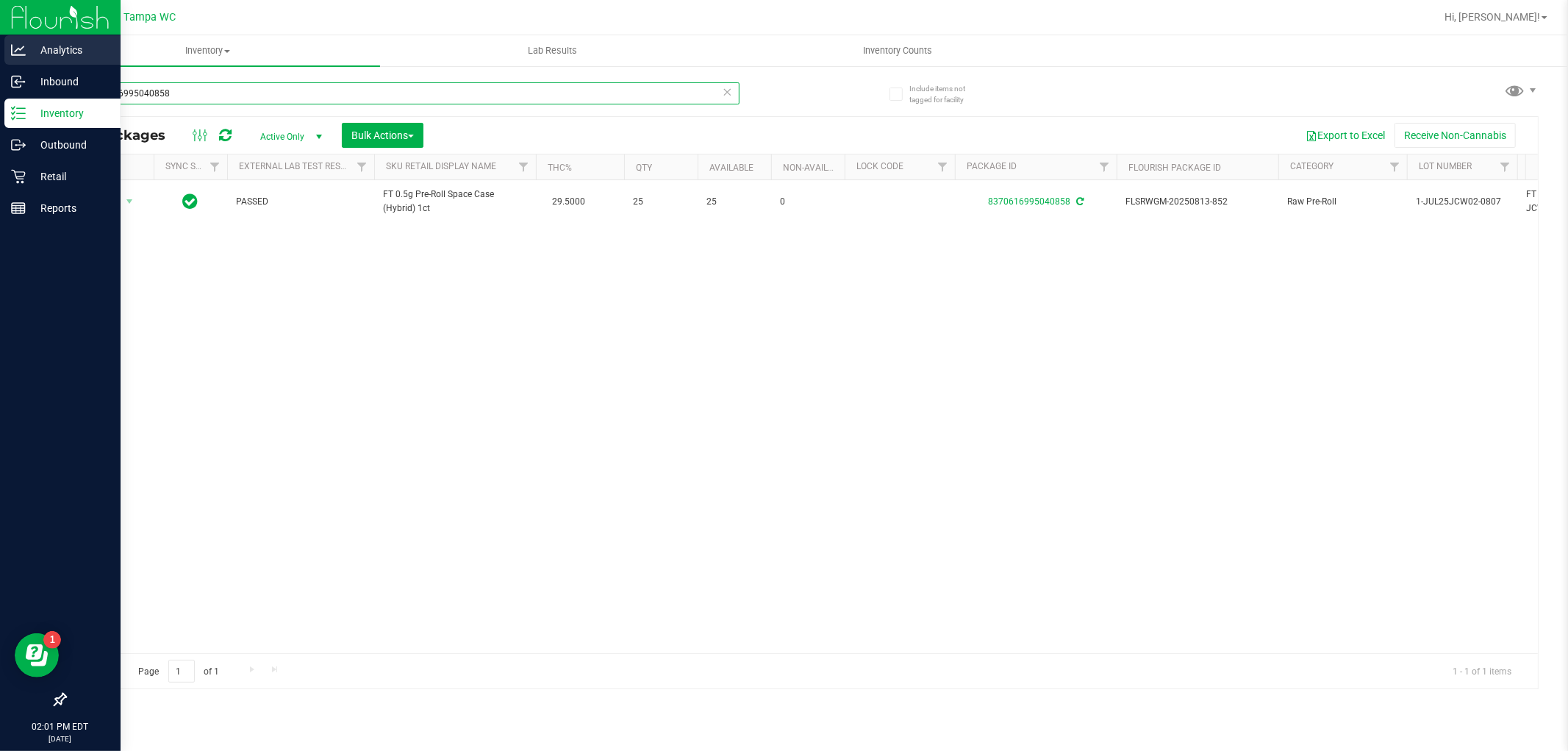
drag, startPoint x: 216, startPoint y: 95, endPoint x: 0, endPoint y: 44, distance: 221.9
click at [0, 44] on div "Analytics Inbound Inventory Outbound Retail Reports 02:01 PM EDT [DATE] 08/23 T…" at bounding box center [784, 376] width 1568 height 751
type input "1509980416869624"
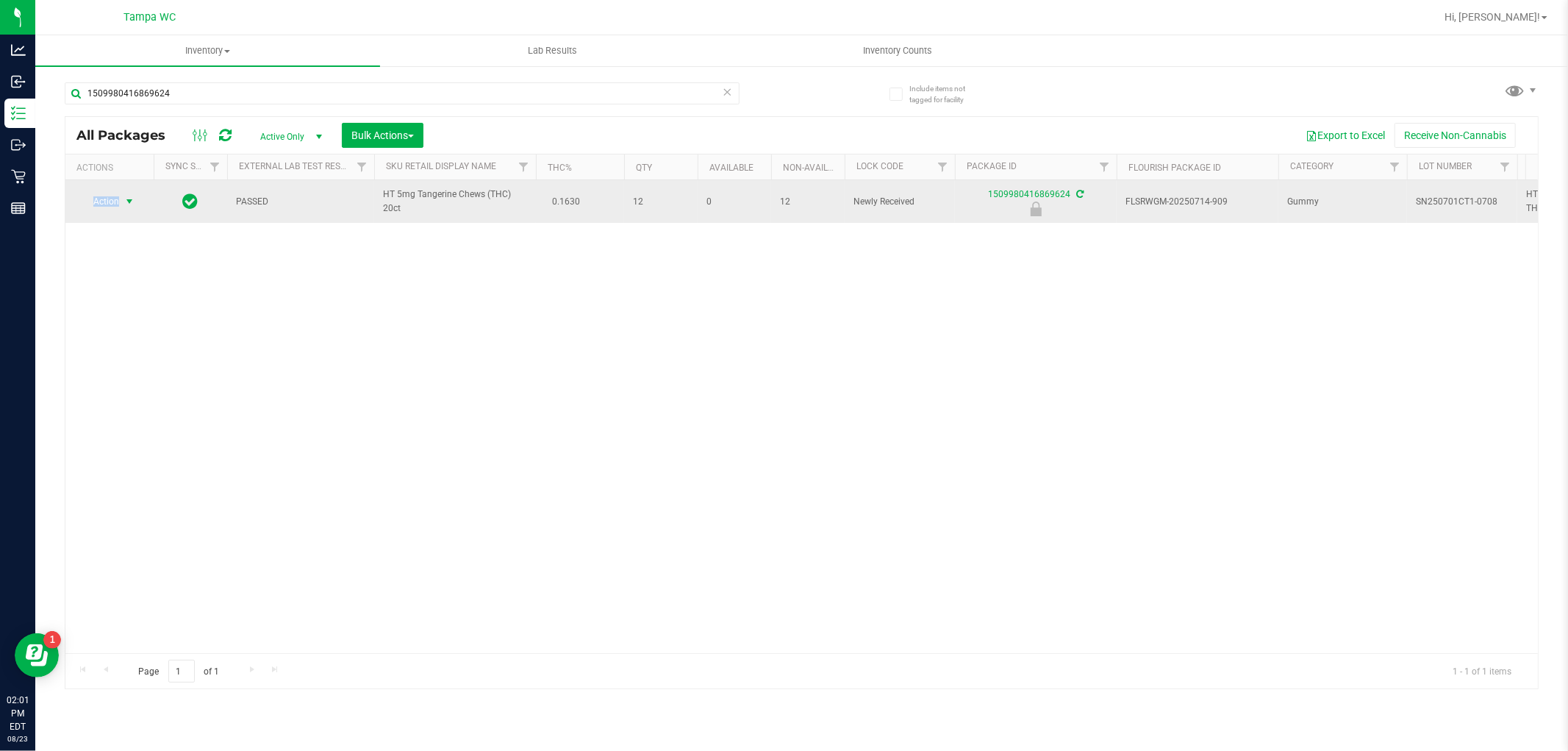
click at [121, 190] on td "Action Action Edit attributes Global inventory Locate package Package audit log…" at bounding box center [110, 201] width 88 height 42
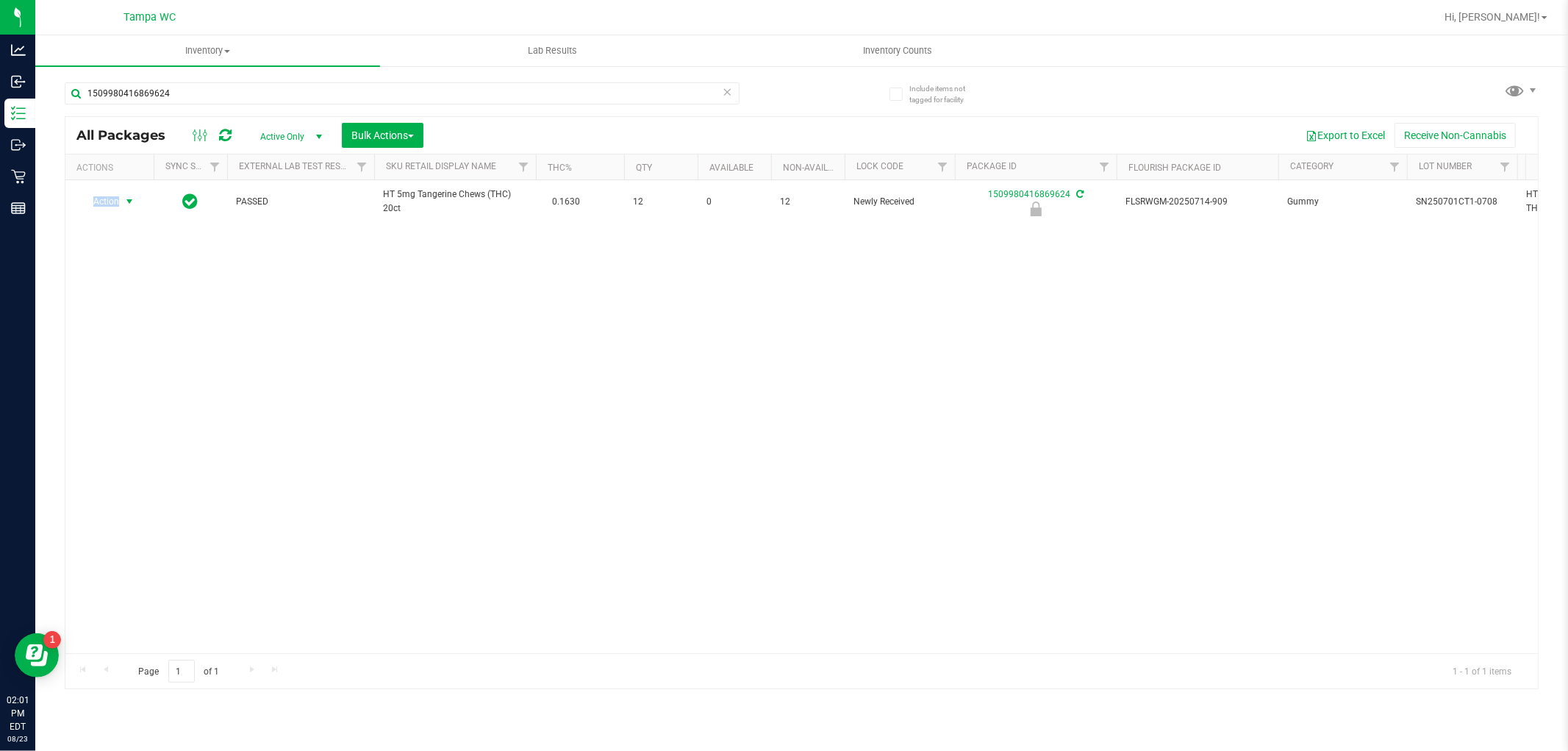
click at [125, 205] on span "select" at bounding box center [130, 202] width 12 height 12
click at [103, 376] on li "Unlock package" at bounding box center [128, 376] width 94 height 22
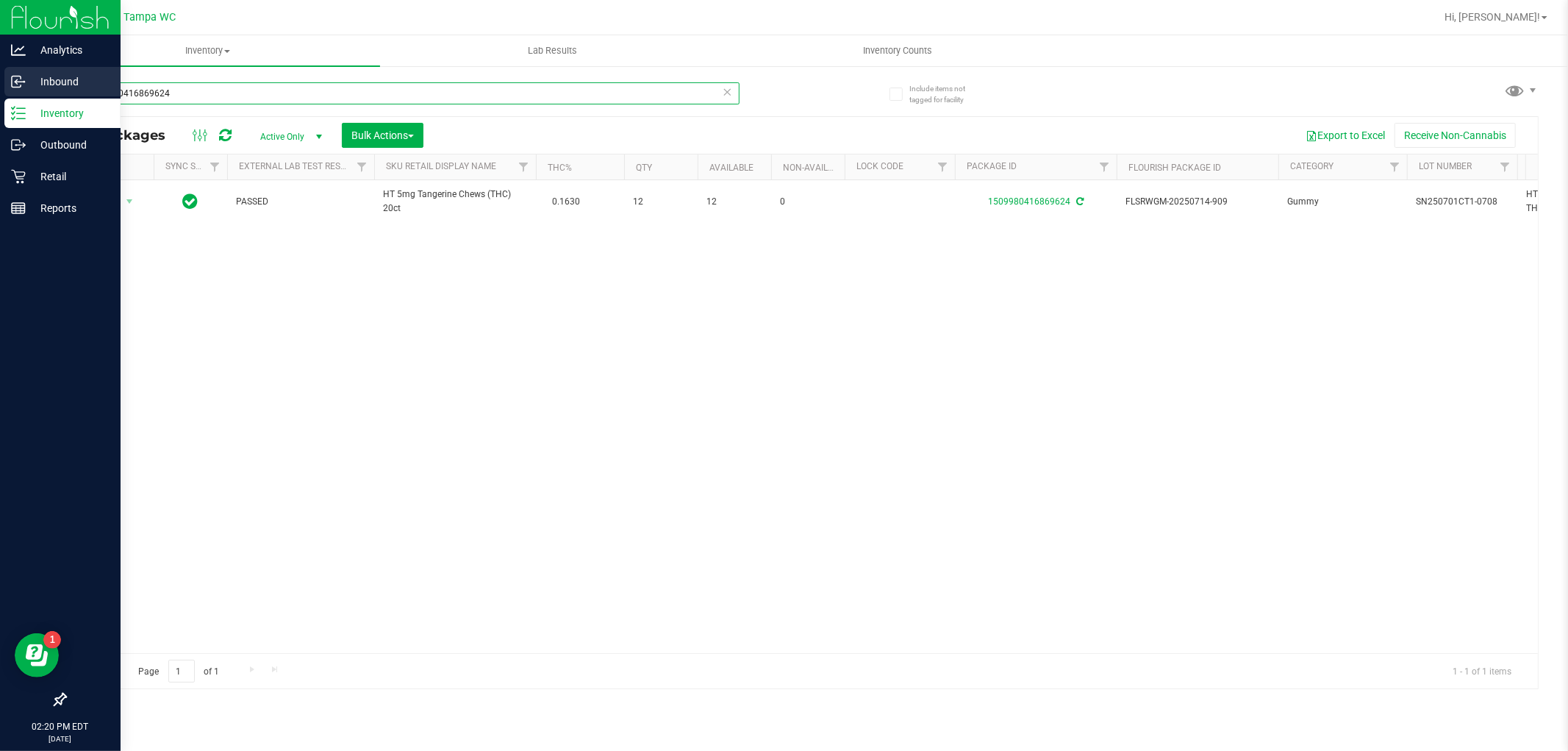
drag, startPoint x: 211, startPoint y: 94, endPoint x: 0, endPoint y: 80, distance: 211.5
click at [0, 75] on div "Analytics Inbound Inventory Outbound Retail Reports 02:20 PM EDT [DATE] 08/23 T…" at bounding box center [784, 376] width 1568 height 751
type input "8223418963354270"
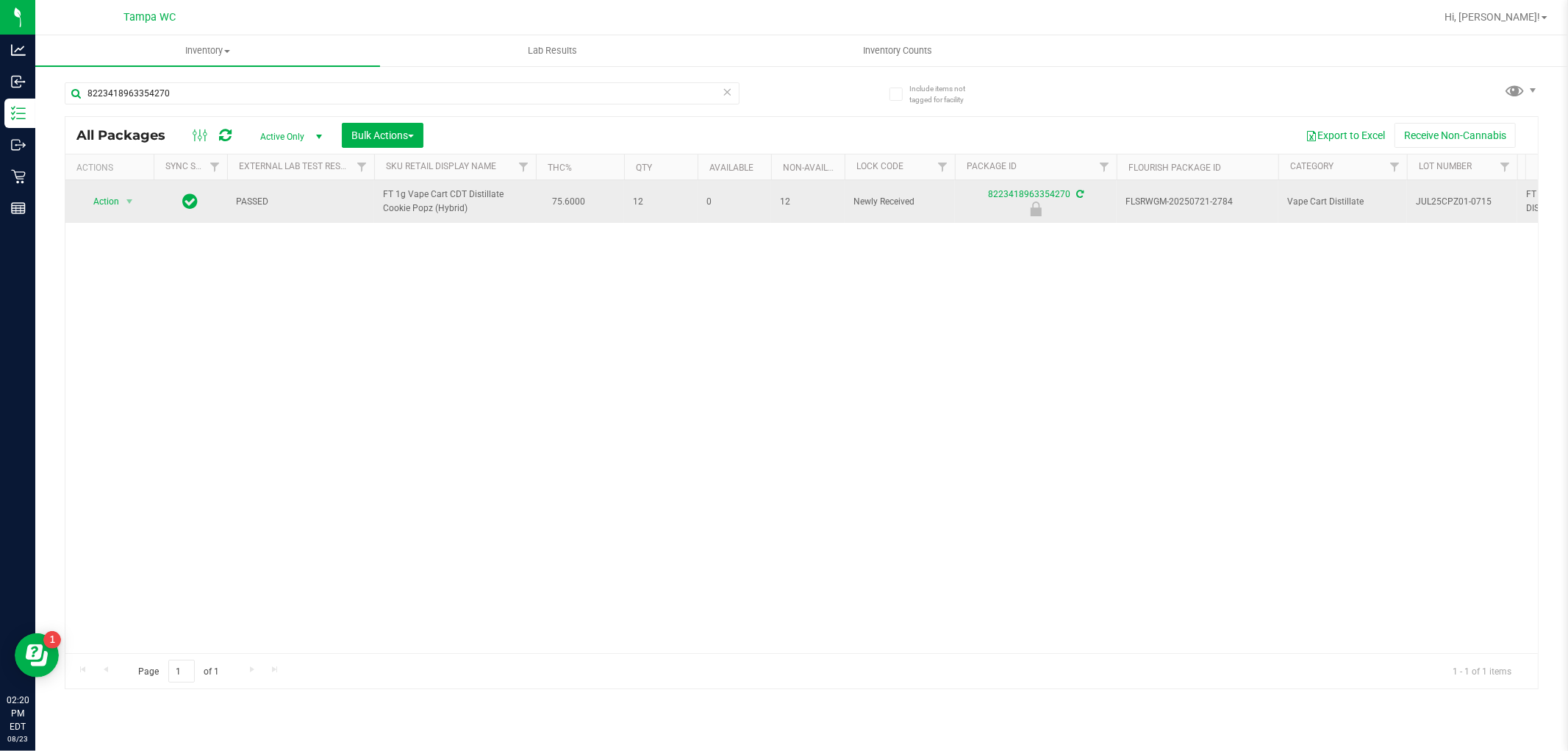
click at [140, 201] on div "Action Action Edit attributes Global inventory Locate package Package audit log…" at bounding box center [110, 202] width 71 height 21
click at [110, 208] on span "Action" at bounding box center [100, 202] width 39 height 21
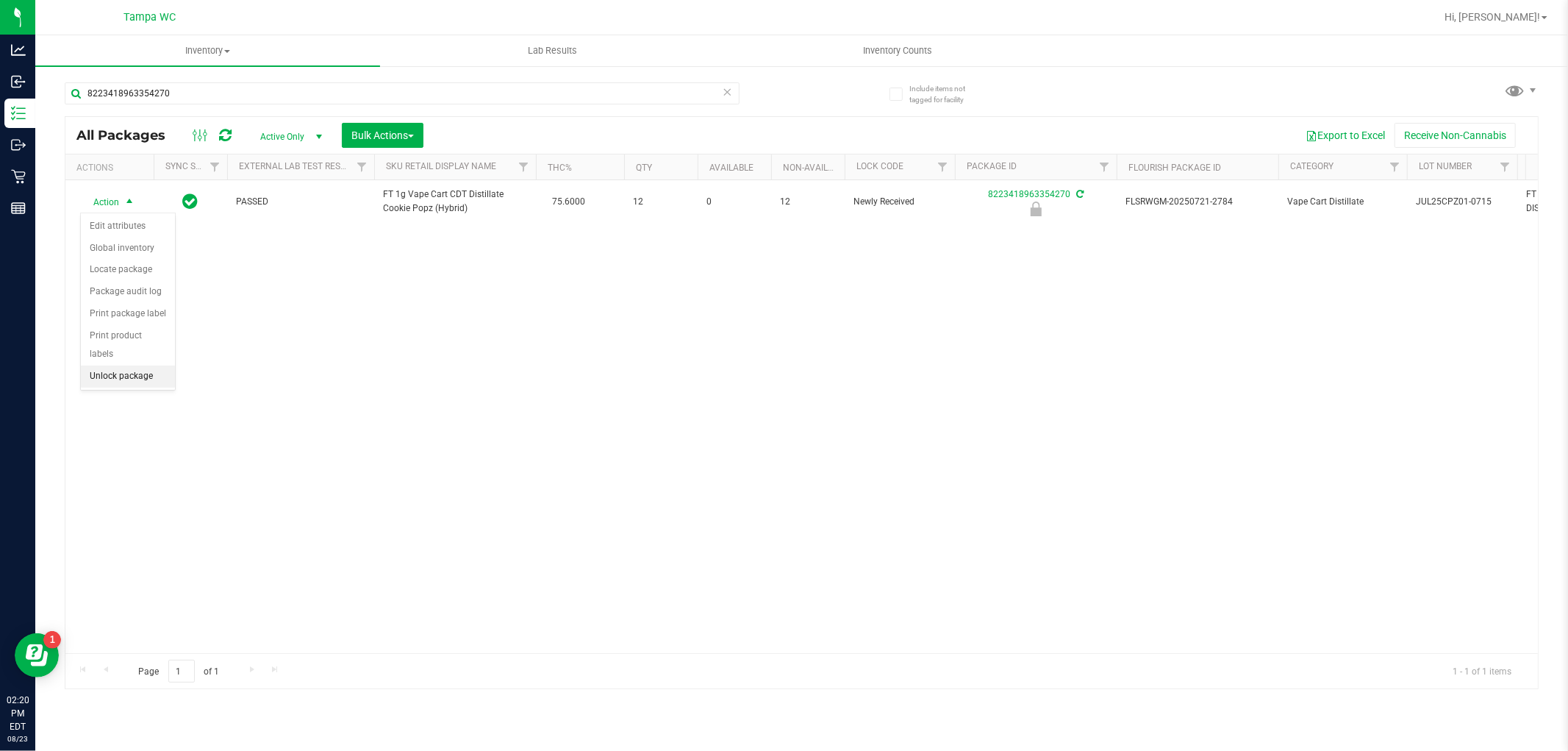
click at [116, 377] on li "Unlock package" at bounding box center [128, 376] width 94 height 22
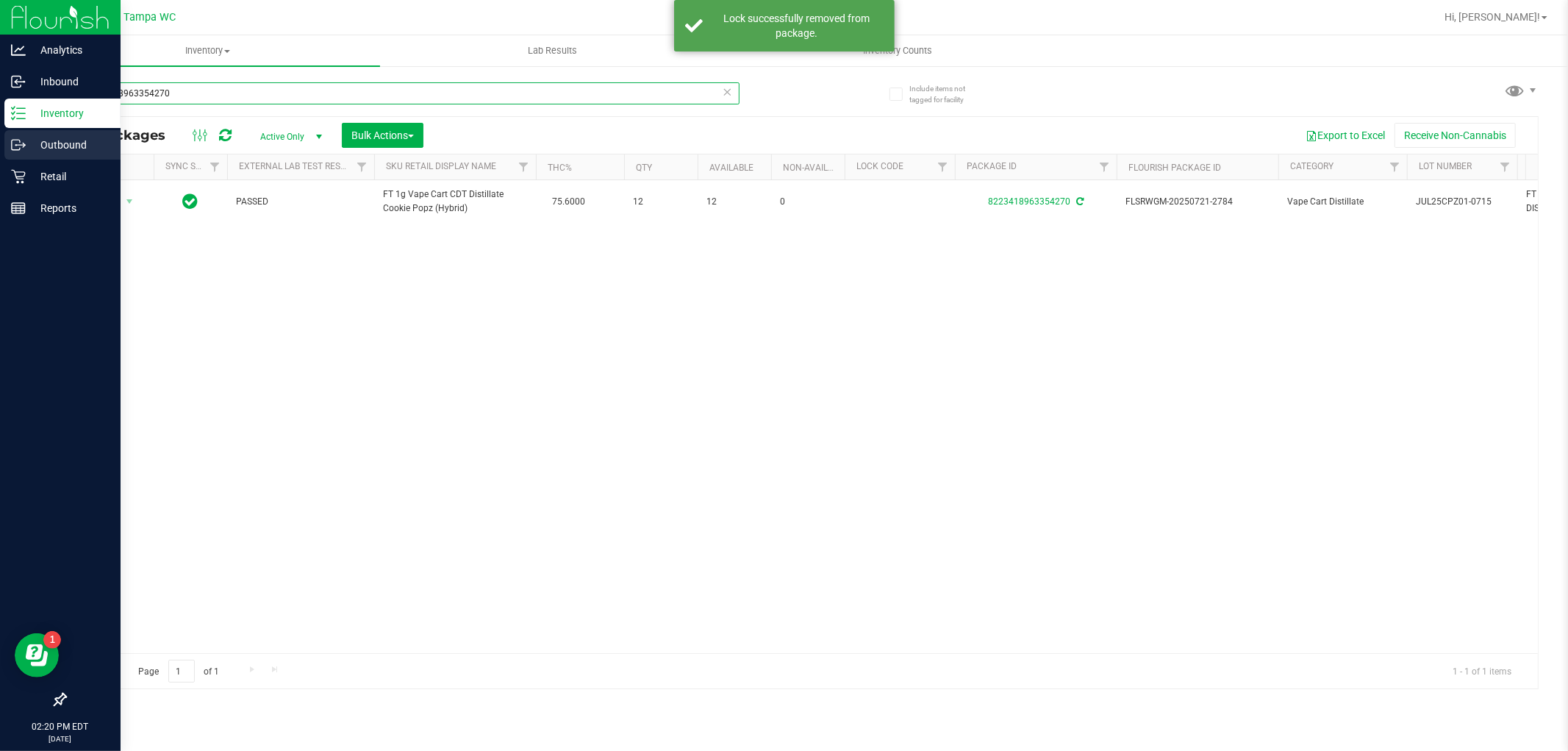
drag, startPoint x: 192, startPoint y: 93, endPoint x: 24, endPoint y: 122, distance: 170.5
click at [0, 142] on div "Analytics Inbound Inventory Outbound Retail Reports 02:20 PM EDT [DATE] 08/23 T…" at bounding box center [784, 376] width 1568 height 751
type input "1981596368712184"
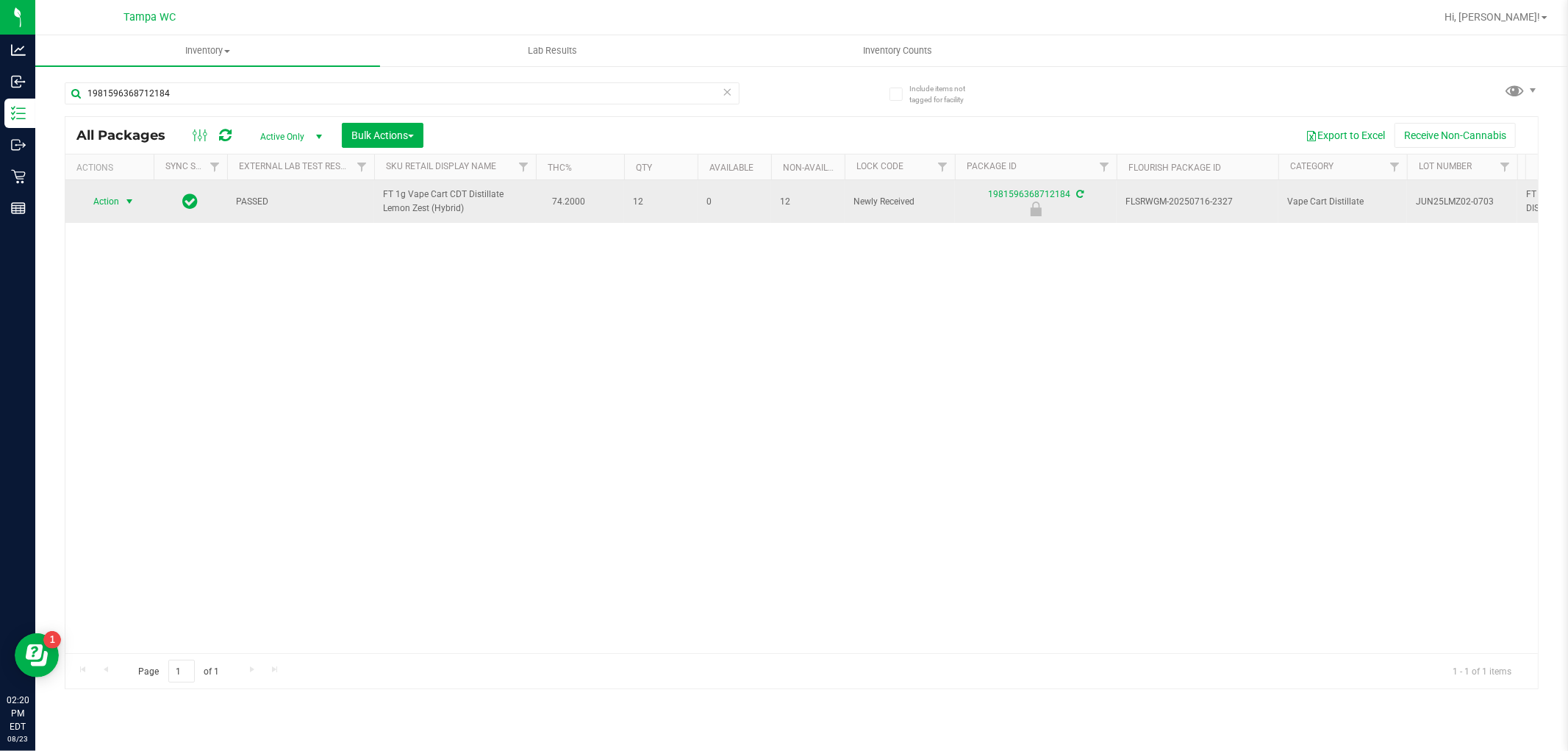
click at [126, 202] on span "select" at bounding box center [130, 202] width 12 height 12
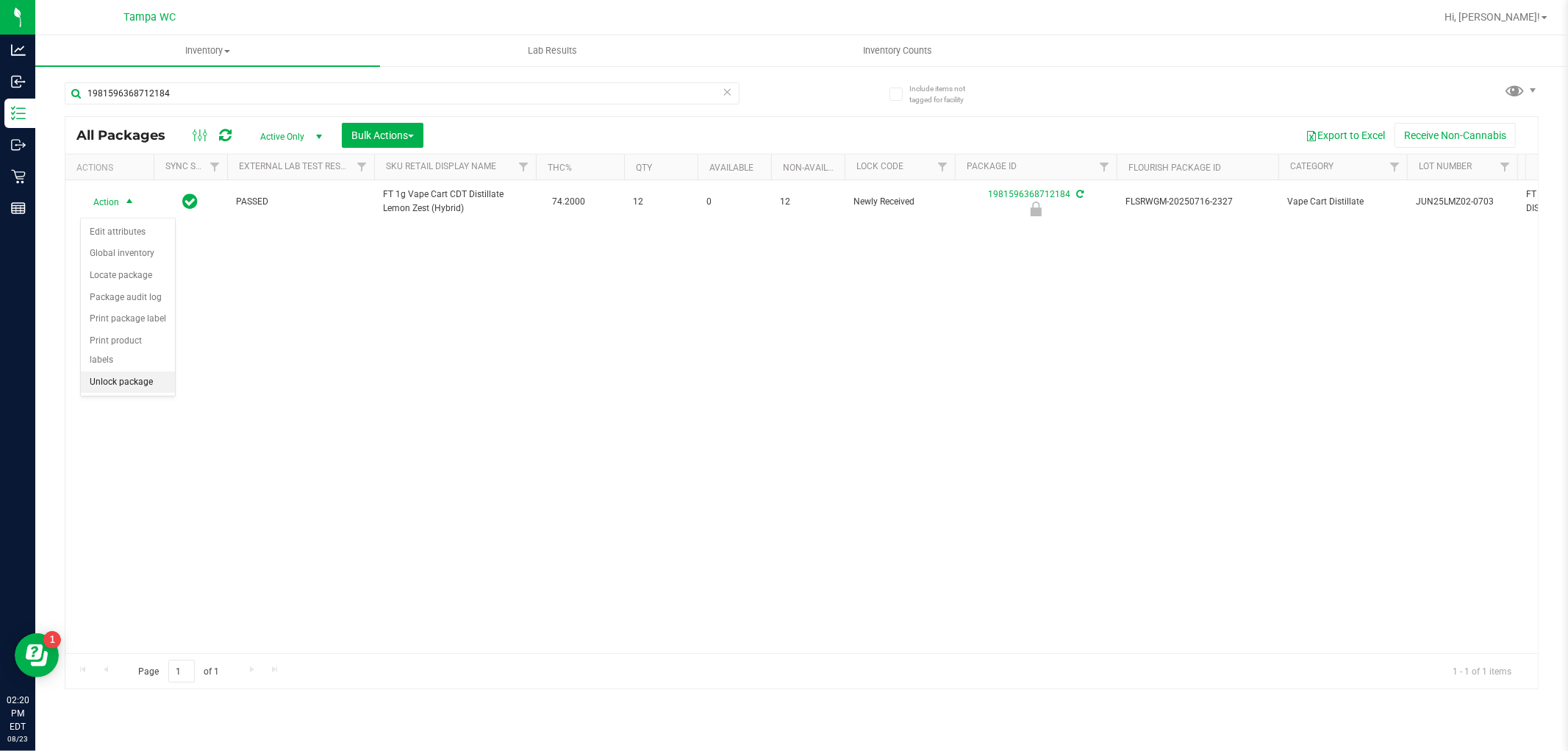
click at [124, 387] on li "Unlock package" at bounding box center [128, 382] width 94 height 22
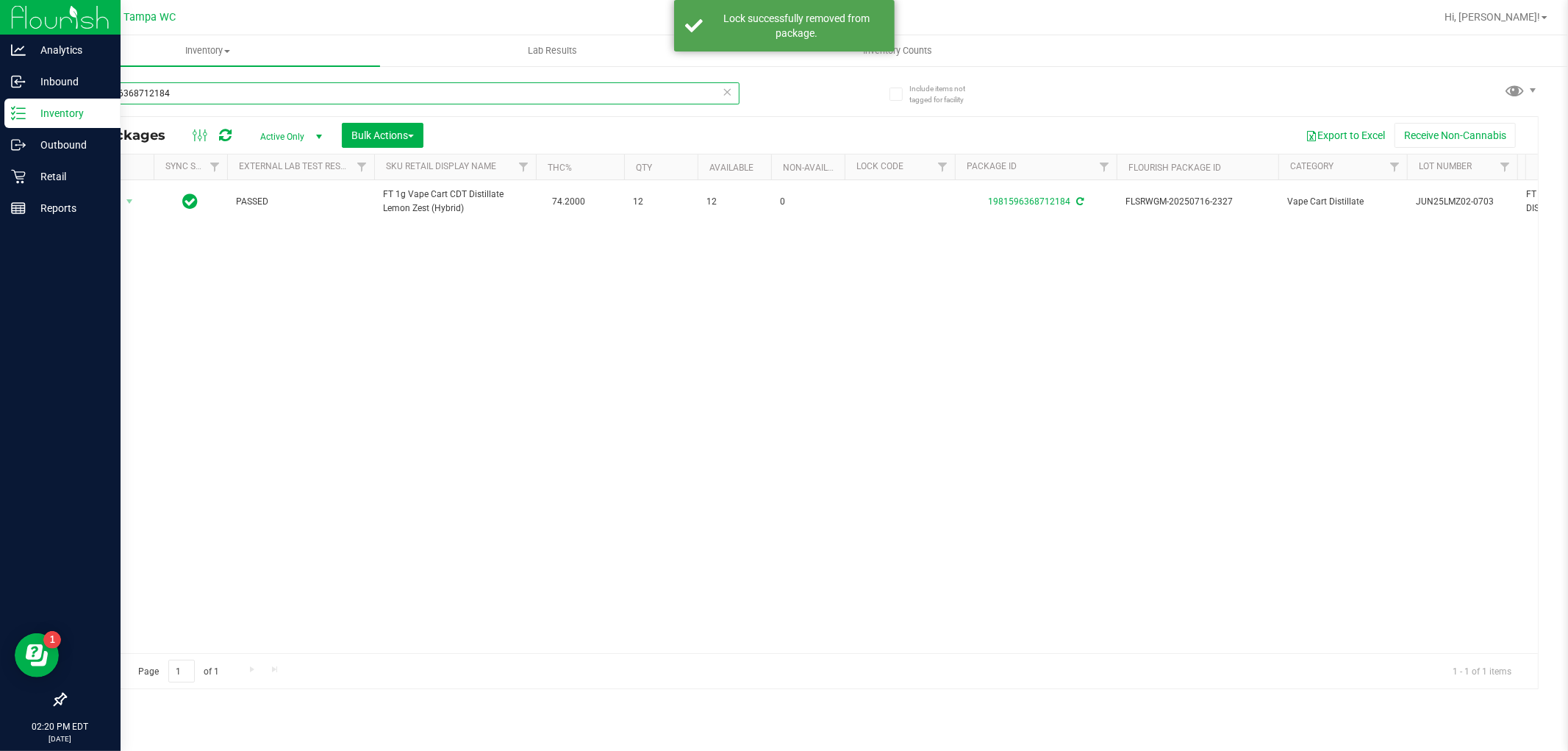
drag, startPoint x: 186, startPoint y: 93, endPoint x: 13, endPoint y: 127, distance: 176.3
click at [0, 140] on div "Analytics Inbound Inventory Outbound Retail Reports 02:20 PM EDT [DATE] 08/23 T…" at bounding box center [784, 376] width 1568 height 751
type input "1886864506294075"
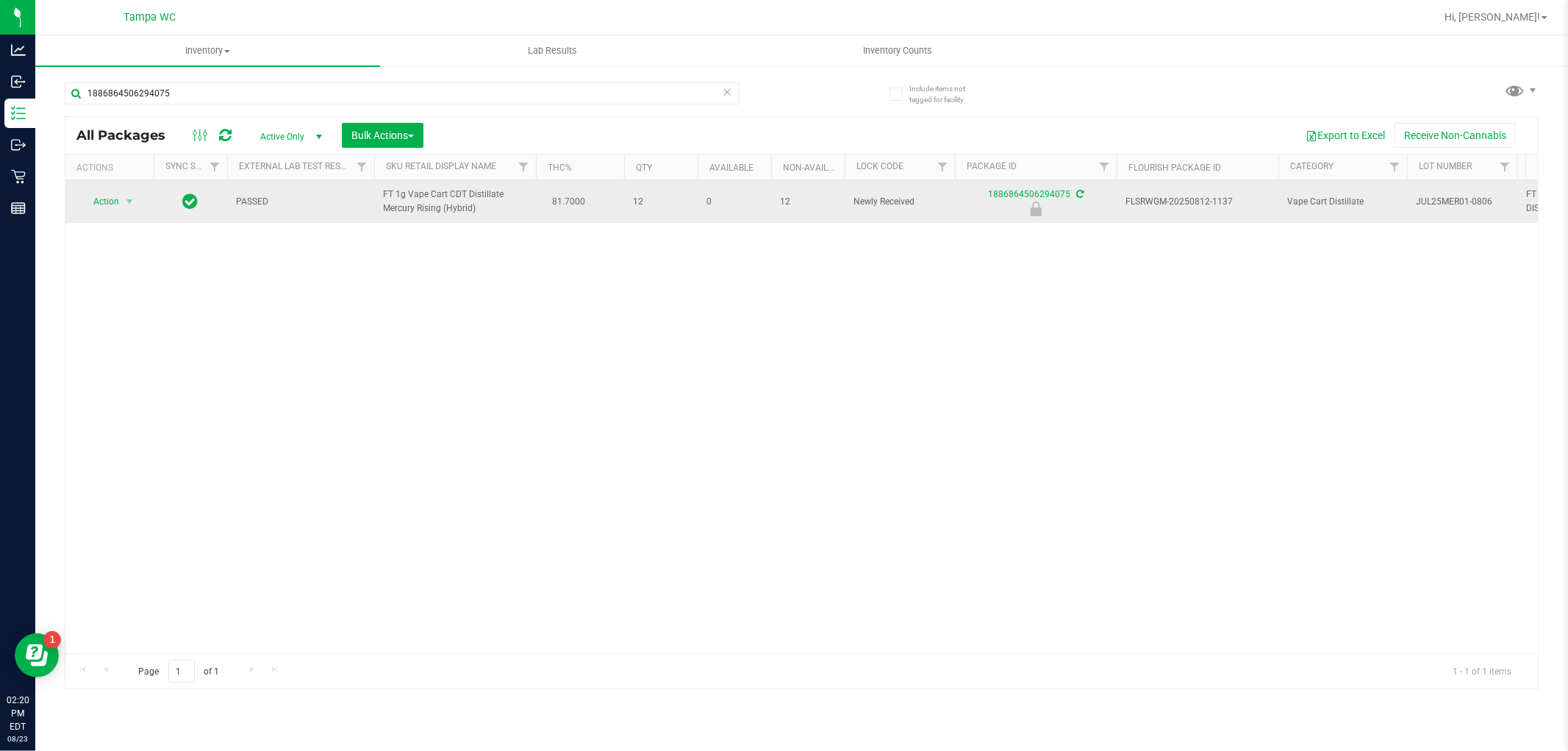
click at [118, 196] on td "Action Action Edit attributes Global inventory Locate package Package audit log…" at bounding box center [110, 201] width 88 height 42
click at [116, 202] on span "Action" at bounding box center [100, 202] width 39 height 21
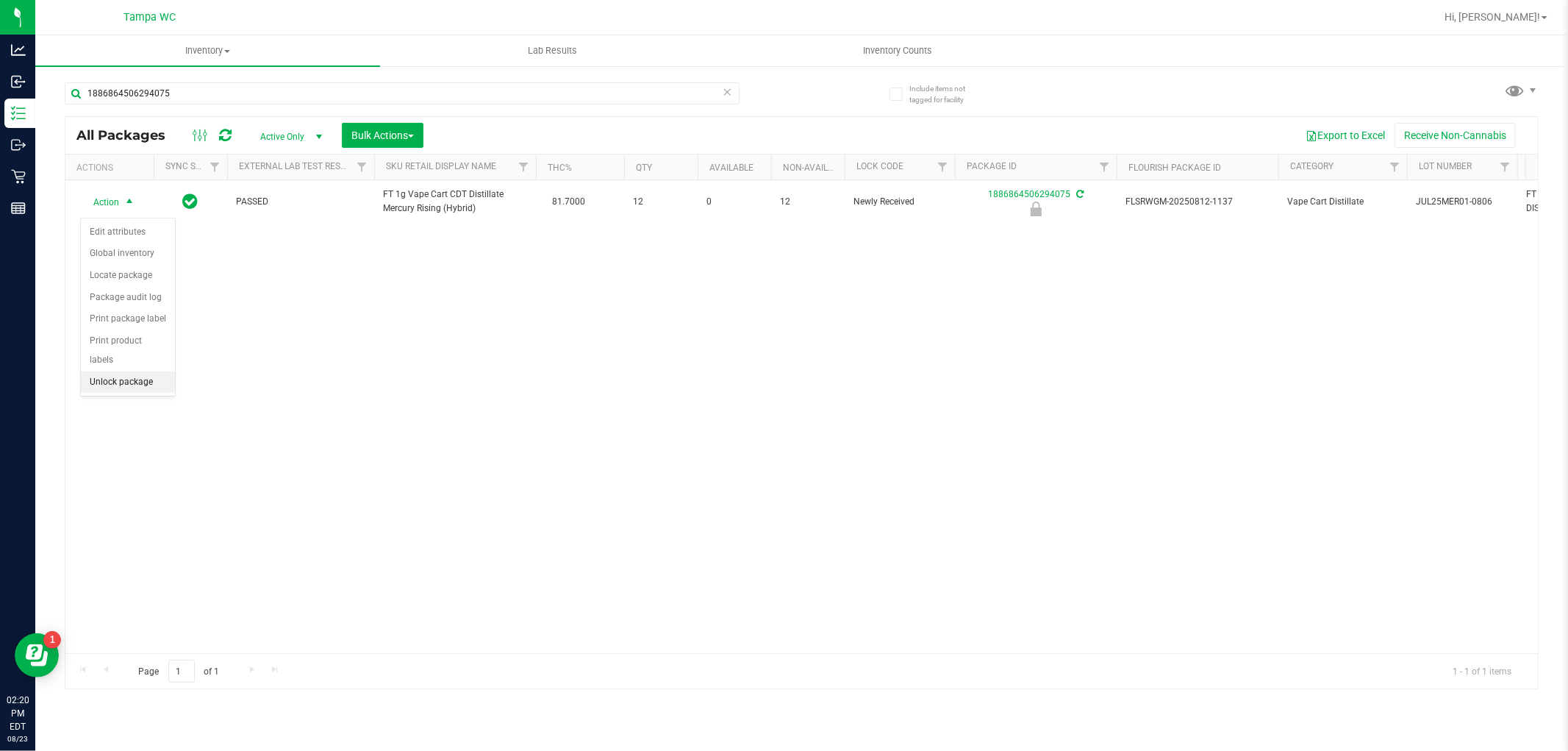
click at [114, 378] on li "Unlock package" at bounding box center [128, 382] width 94 height 22
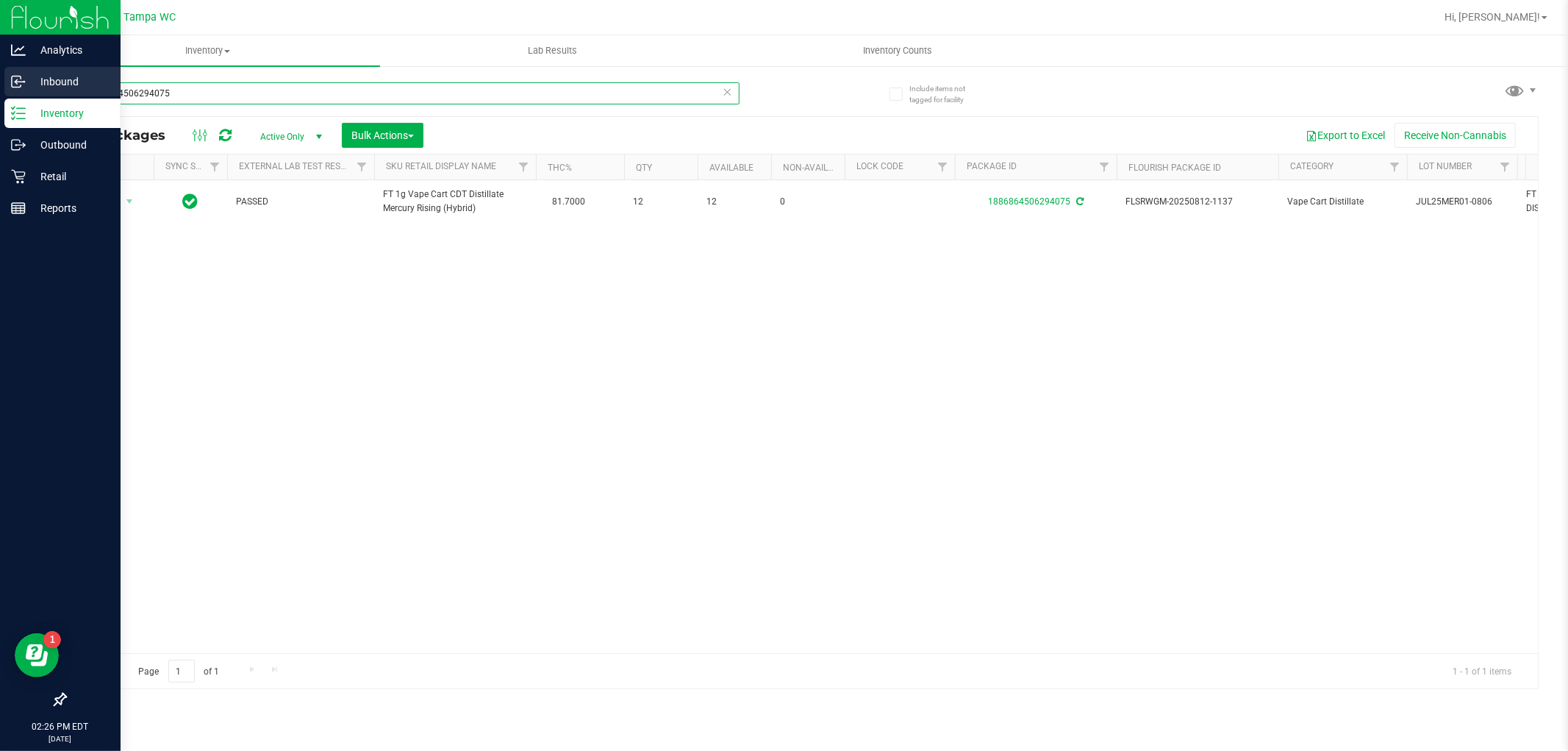
drag, startPoint x: 364, startPoint y: 89, endPoint x: 0, endPoint y: 80, distance: 364.1
click at [0, 78] on div "Analytics Inbound Inventory Outbound Retail Reports 02:26 PM EDT [DATE] 08/23 T…" at bounding box center [784, 376] width 1568 height 751
type input "8212846462499595"
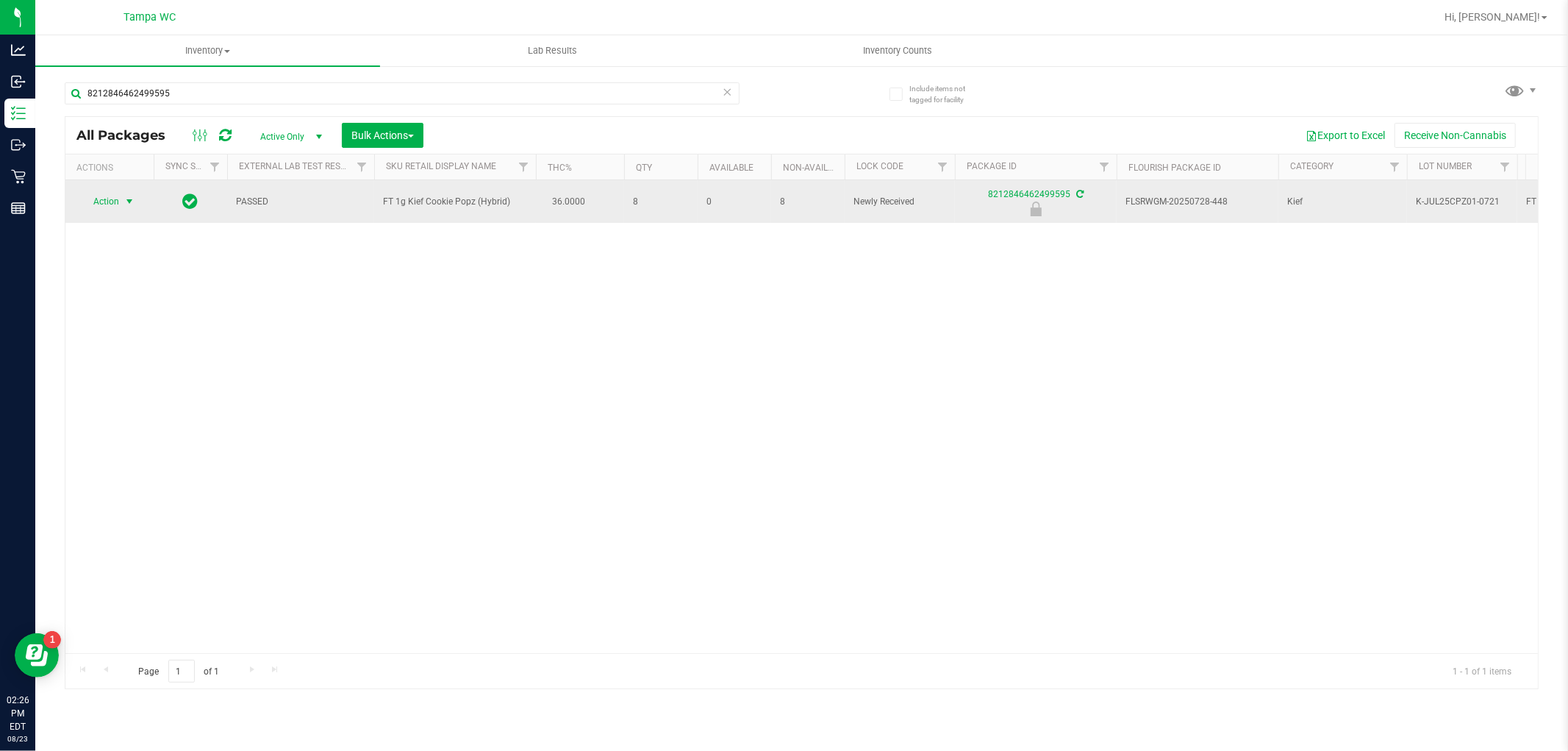
click at [130, 202] on span "select" at bounding box center [130, 202] width 12 height 12
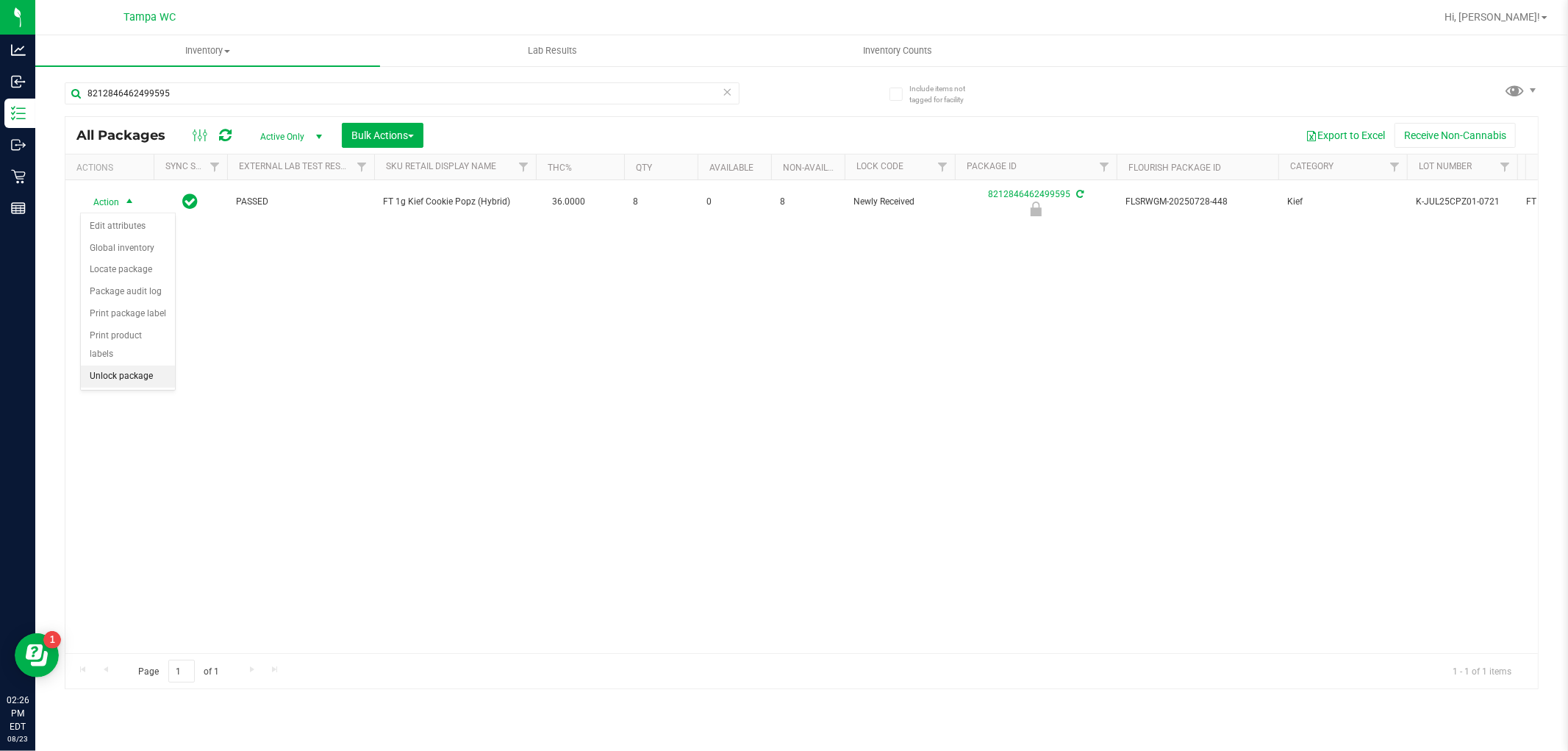
click at [151, 378] on li "Unlock package" at bounding box center [128, 376] width 94 height 22
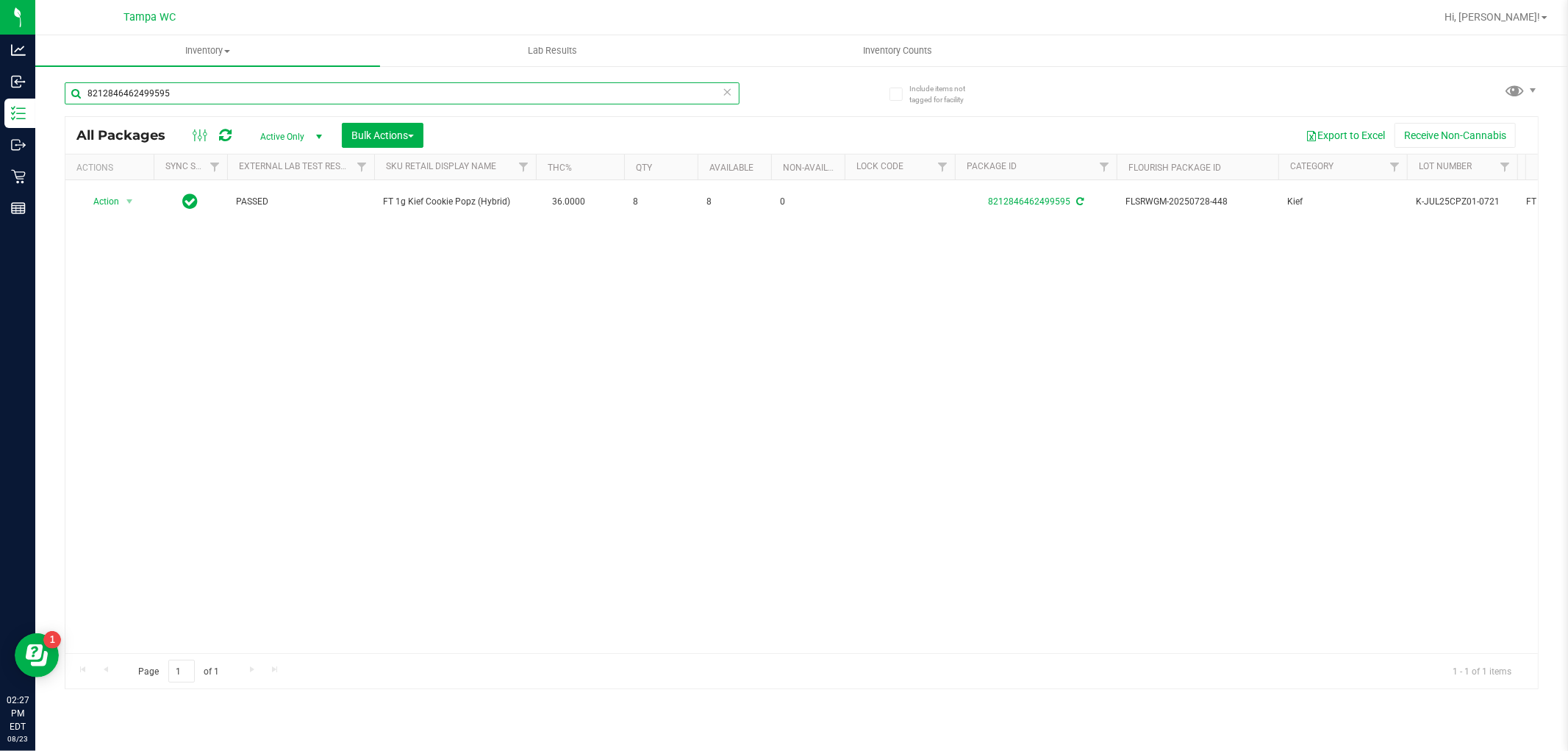
drag, startPoint x: 158, startPoint y: 98, endPoint x: 0, endPoint y: -12, distance: 192.5
click at [0, 0] on html "Analytics Inbound Inventory Outbound Retail Reports 02:27 PM EDT [DATE] 08/23 T…" at bounding box center [784, 376] width 1568 height 751
type input "4862491129447003"
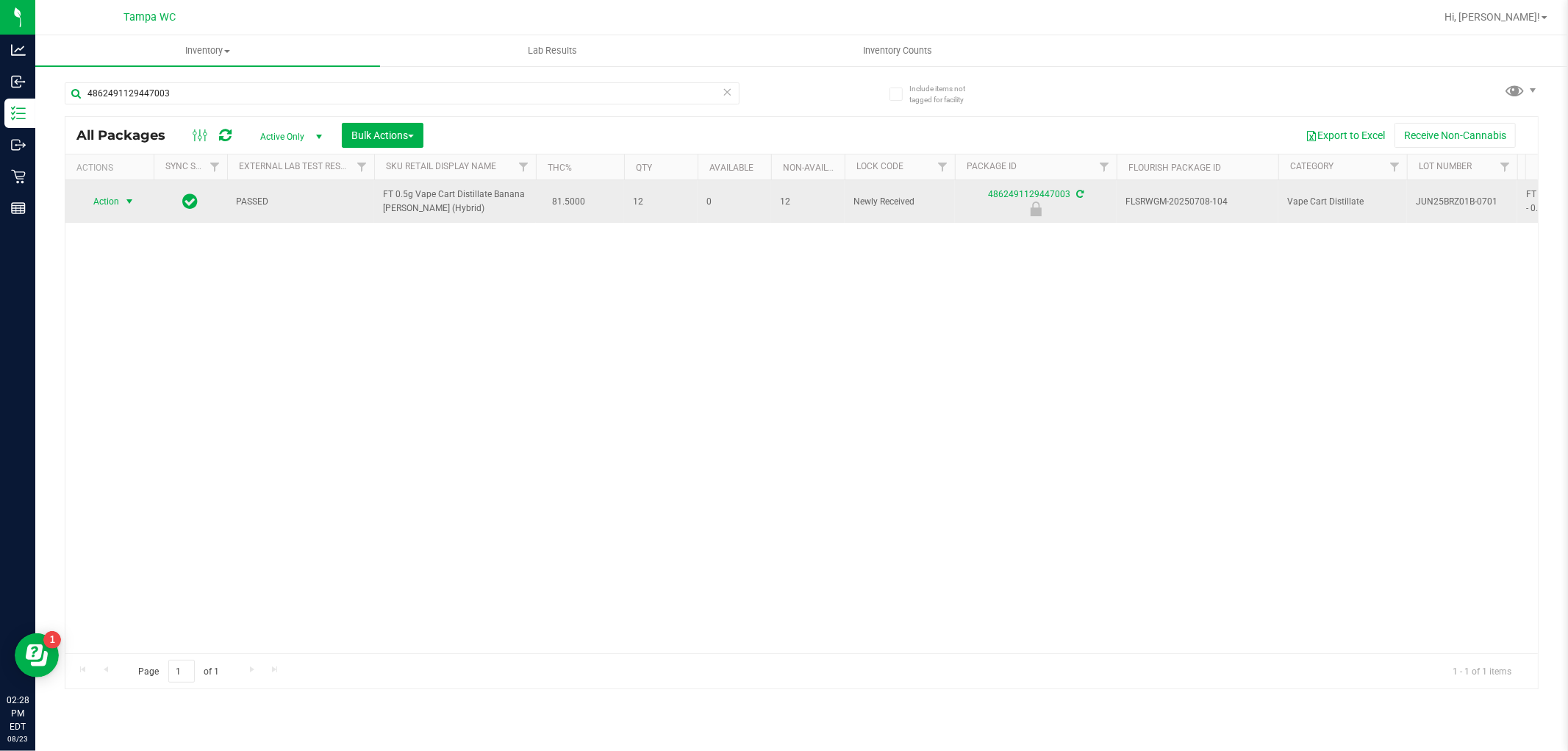
click at [134, 195] on span "select" at bounding box center [130, 202] width 19 height 21
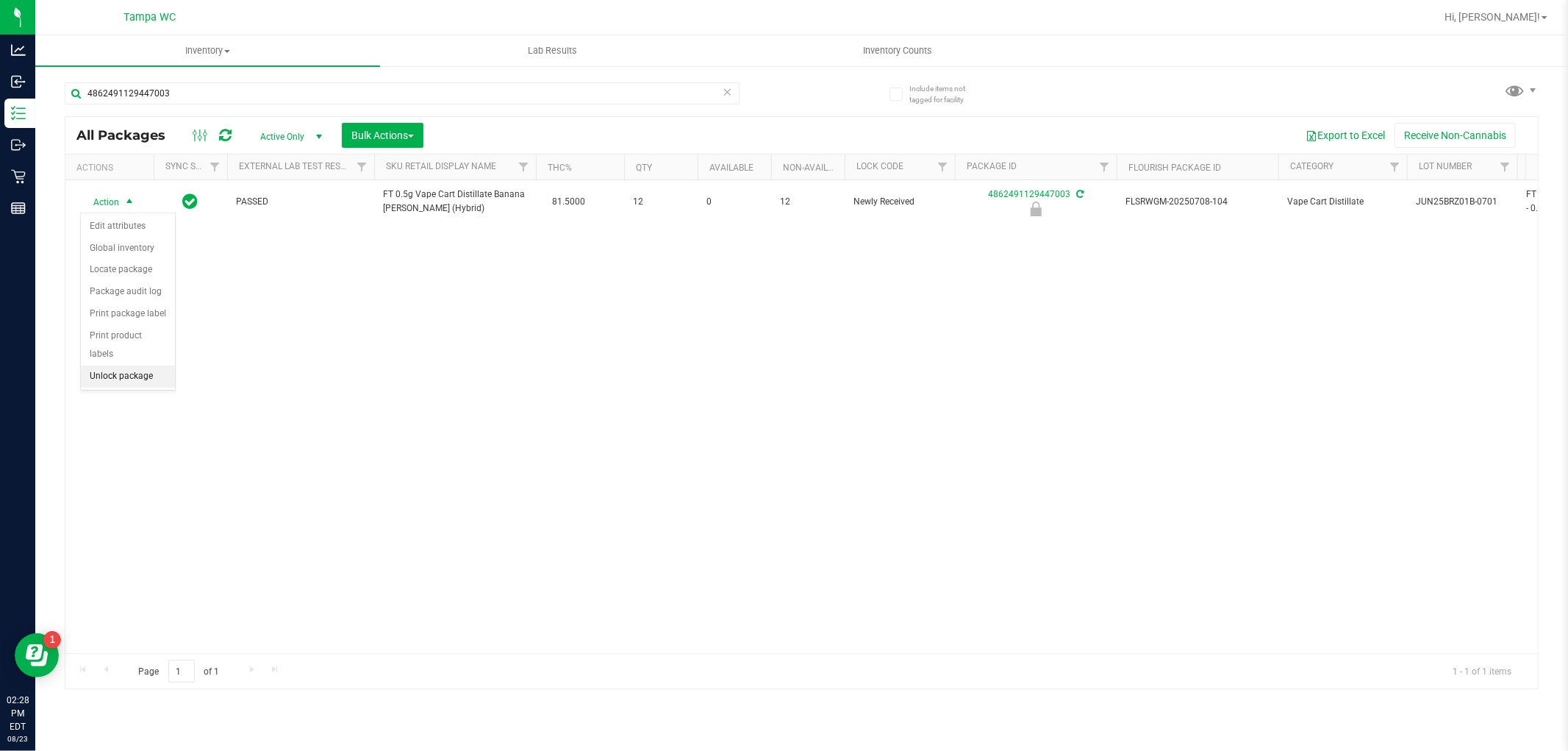
click at [118, 378] on li "Unlock package" at bounding box center [128, 376] width 94 height 22
